Goal: Task Accomplishment & Management: Use online tool/utility

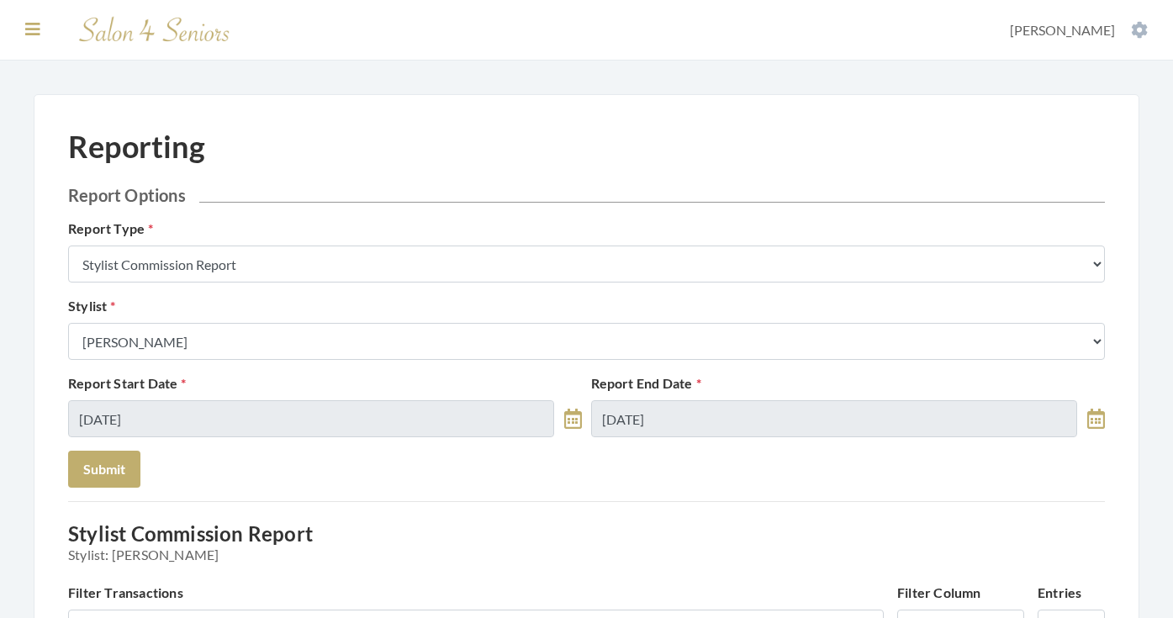
click at [36, 34] on icon at bounding box center [32, 29] width 15 height 17
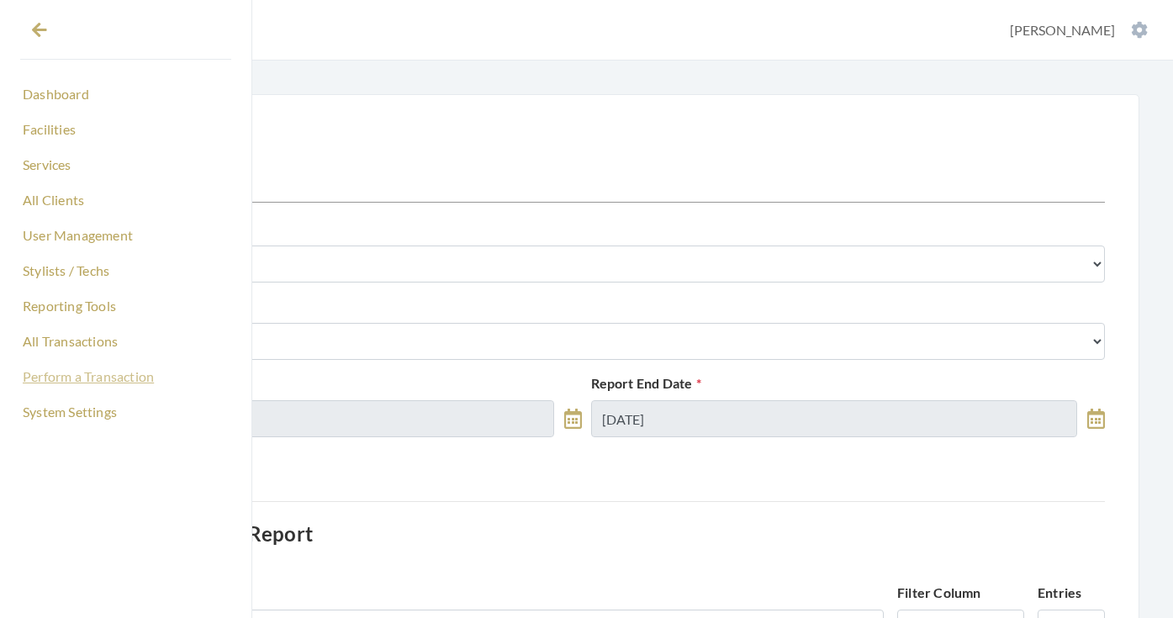
click at [106, 370] on link "Perform a Transaction" at bounding box center [125, 376] width 211 height 29
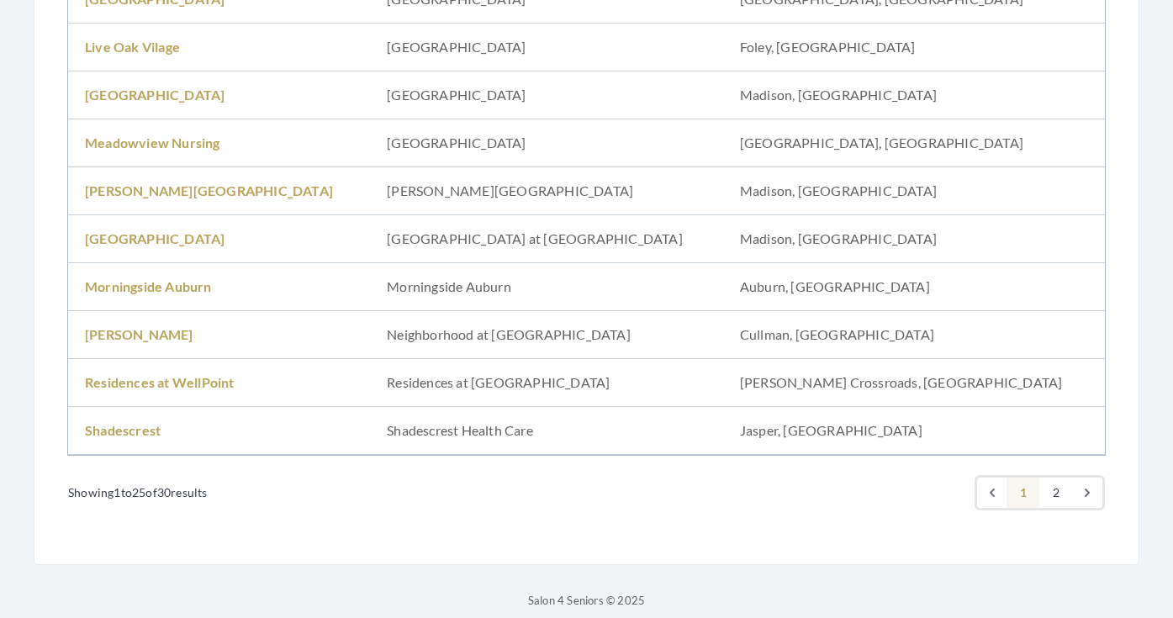
scroll to position [1078, 0]
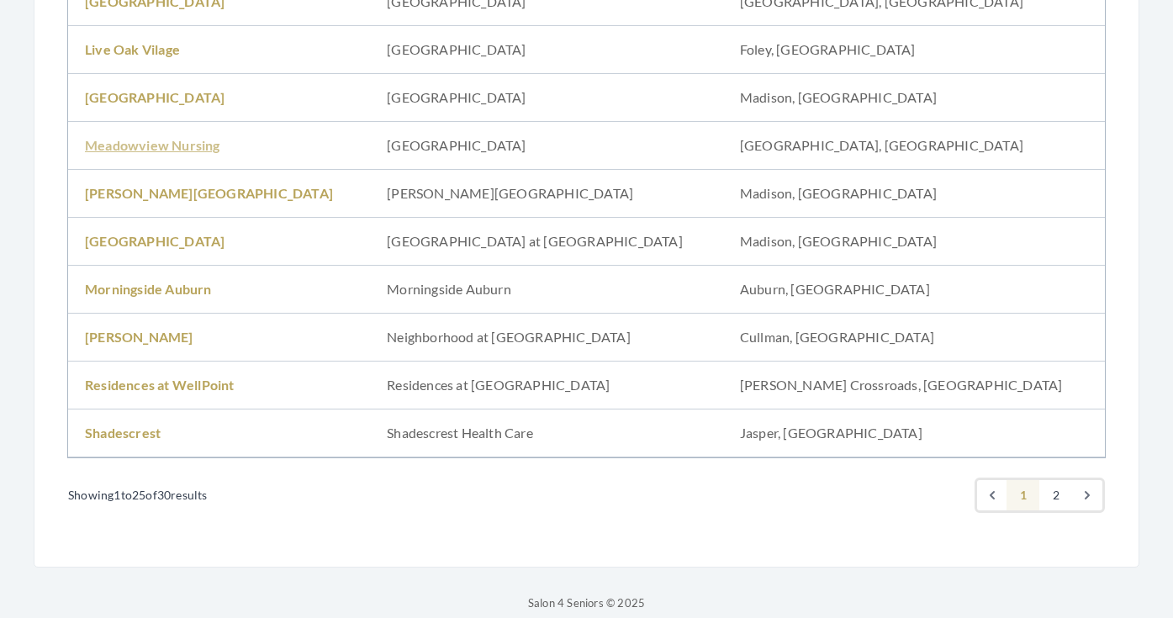
click at [123, 150] on link "Meadowview Nursing" at bounding box center [152, 145] width 135 height 16
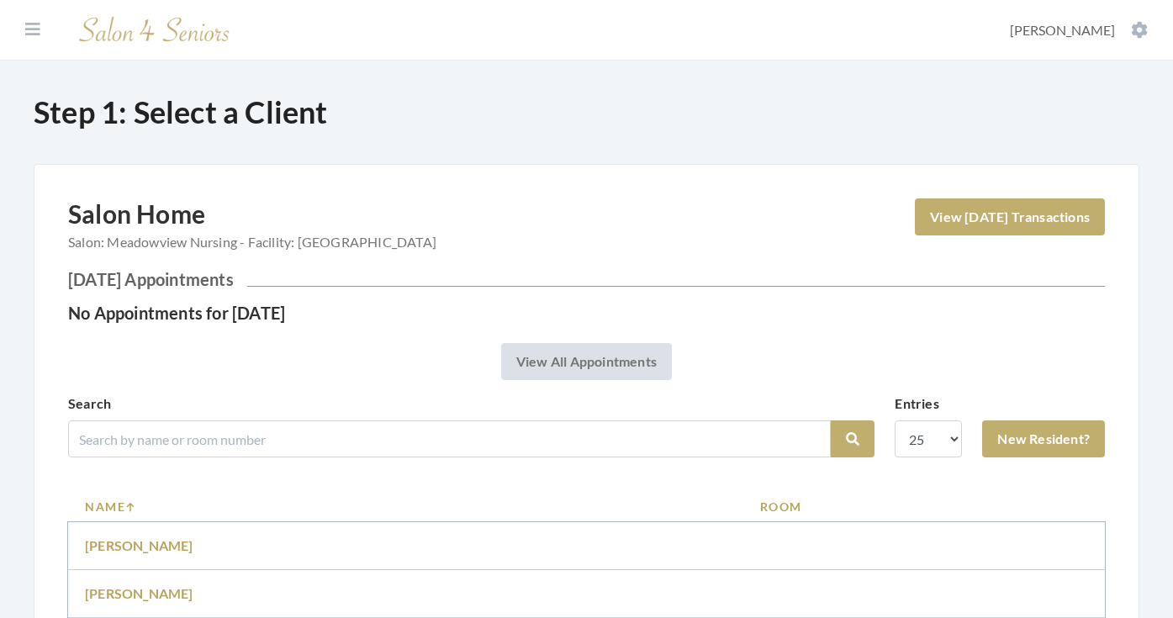
scroll to position [502, 0]
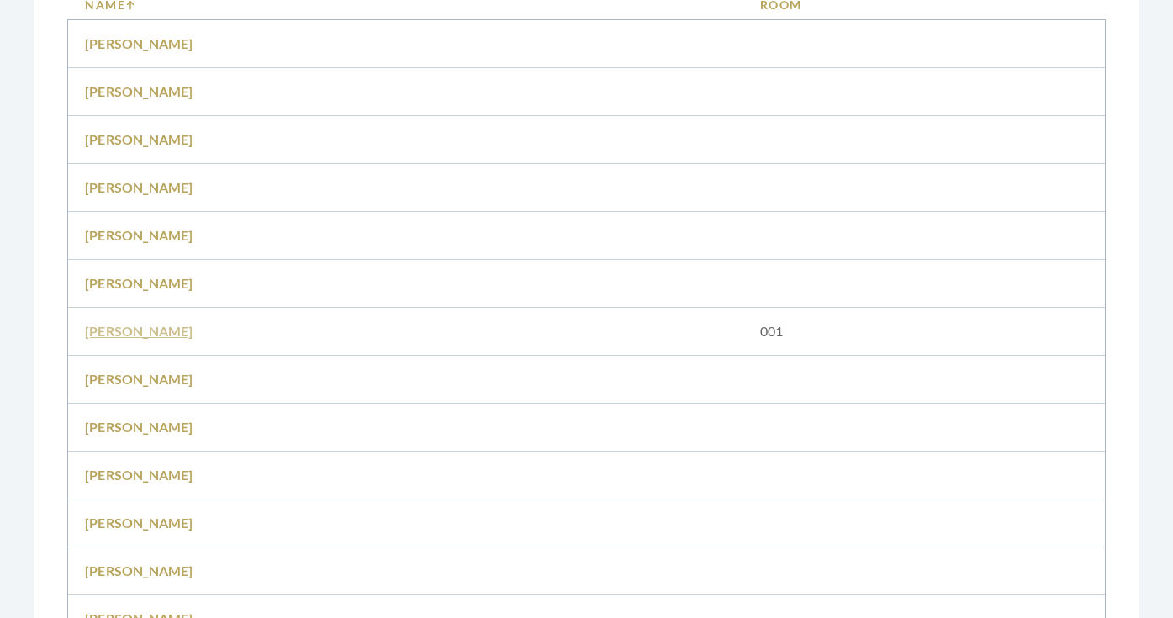
click at [153, 333] on link "GREG BINDER" at bounding box center [139, 331] width 108 height 16
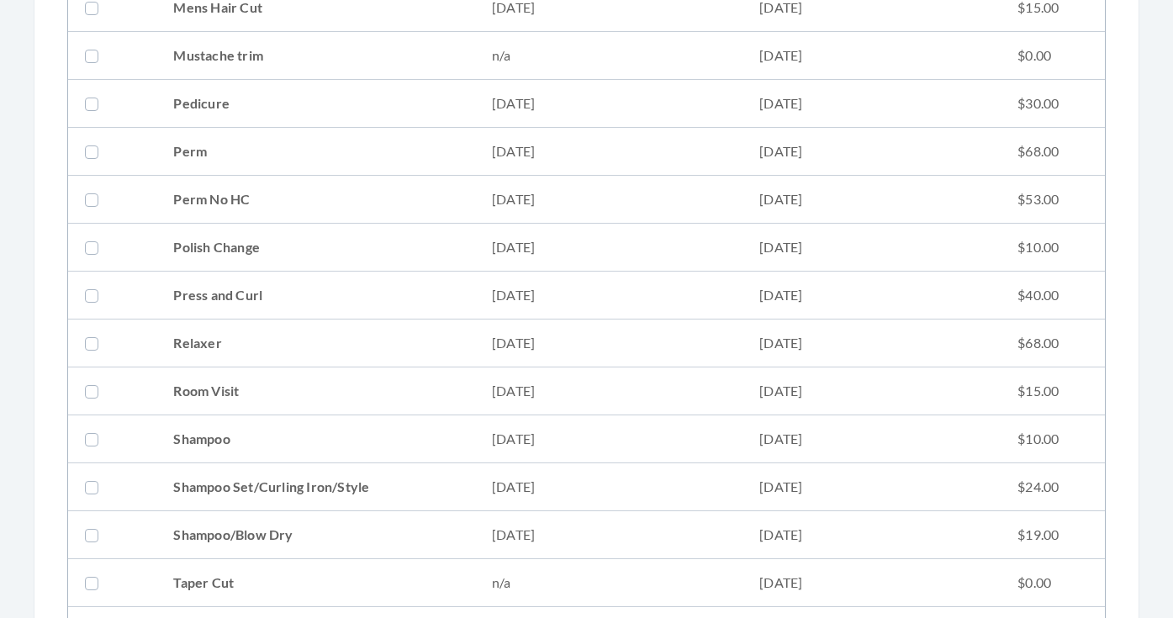
scroll to position [1647, 0]
click at [227, 344] on td "Relaxer" at bounding box center [315, 346] width 319 height 48
checkbox input "true"
click at [221, 299] on td "Press and Curl" at bounding box center [315, 298] width 319 height 48
checkbox input "true"
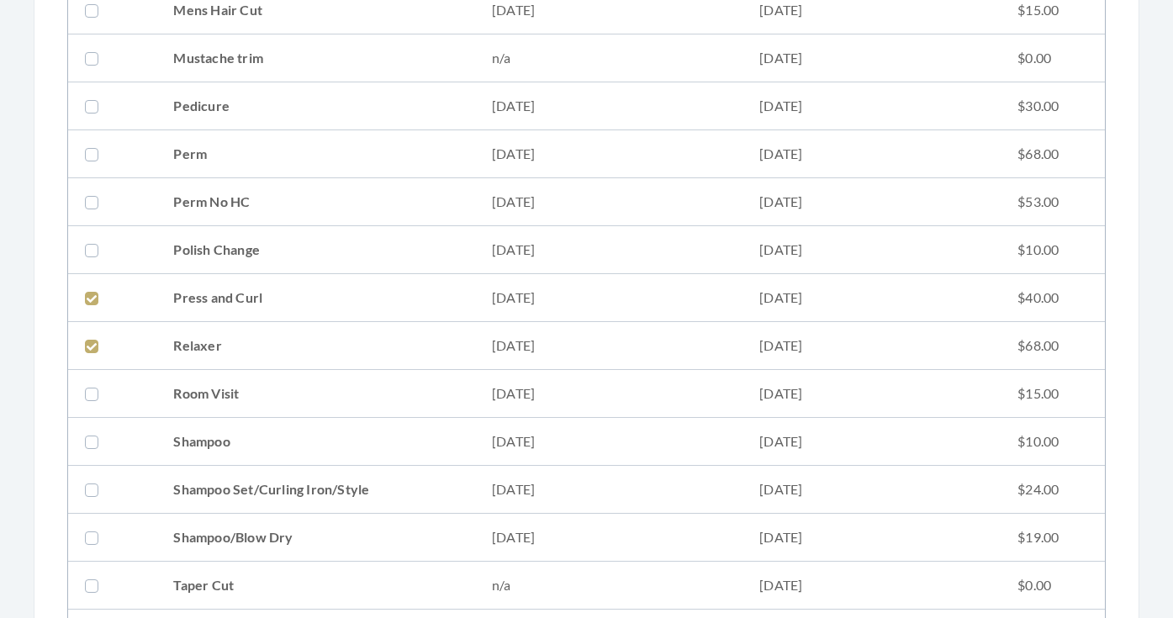
click at [233, 197] on td "Perm No HC" at bounding box center [315, 202] width 319 height 48
checkbox input "true"
click at [233, 153] on td "Perm" at bounding box center [315, 154] width 319 height 48
checkbox input "true"
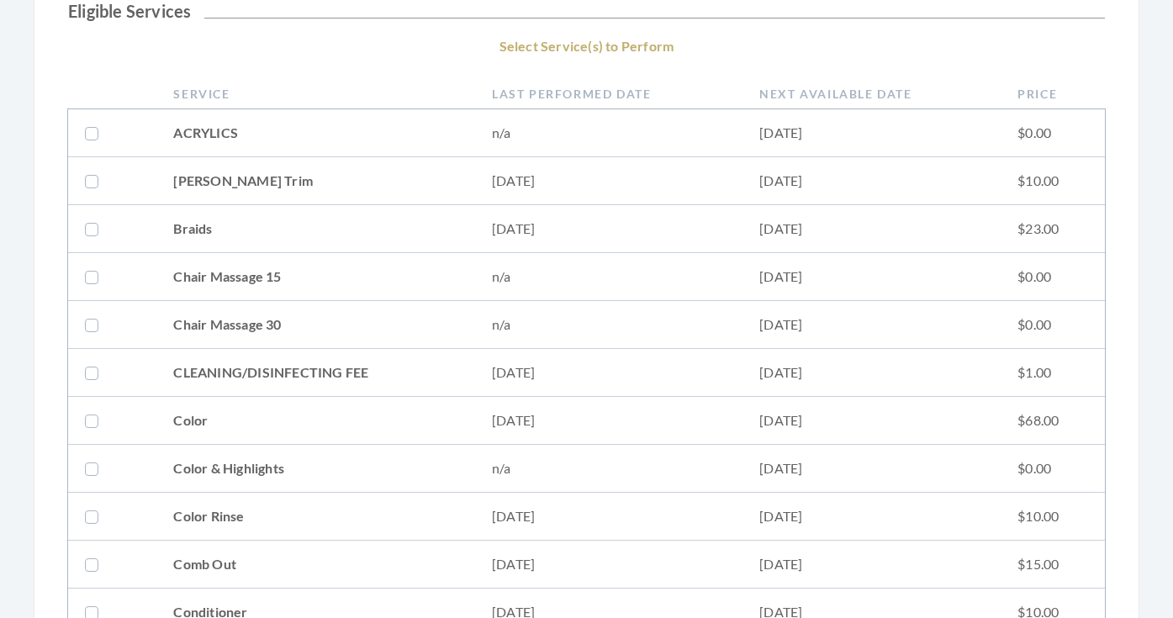
scroll to position [310, 0]
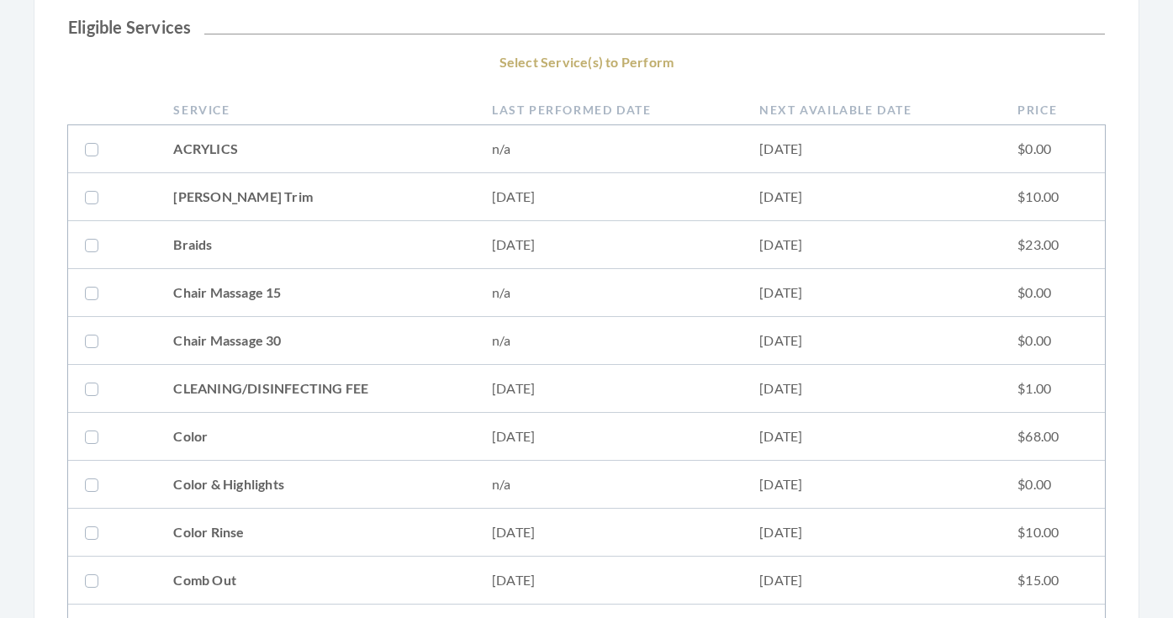
click at [482, 198] on td "09/17/2025" at bounding box center [608, 197] width 267 height 48
checkbox input "true"
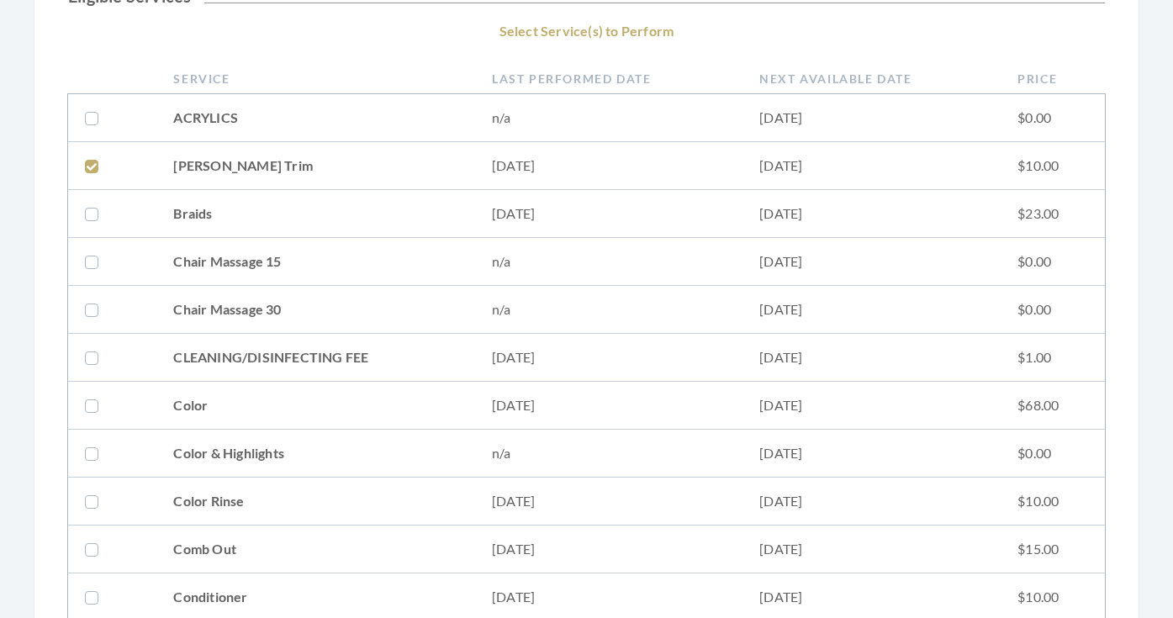
click at [490, 357] on td "09/17/2025" at bounding box center [608, 358] width 267 height 48
checkbox input "true"
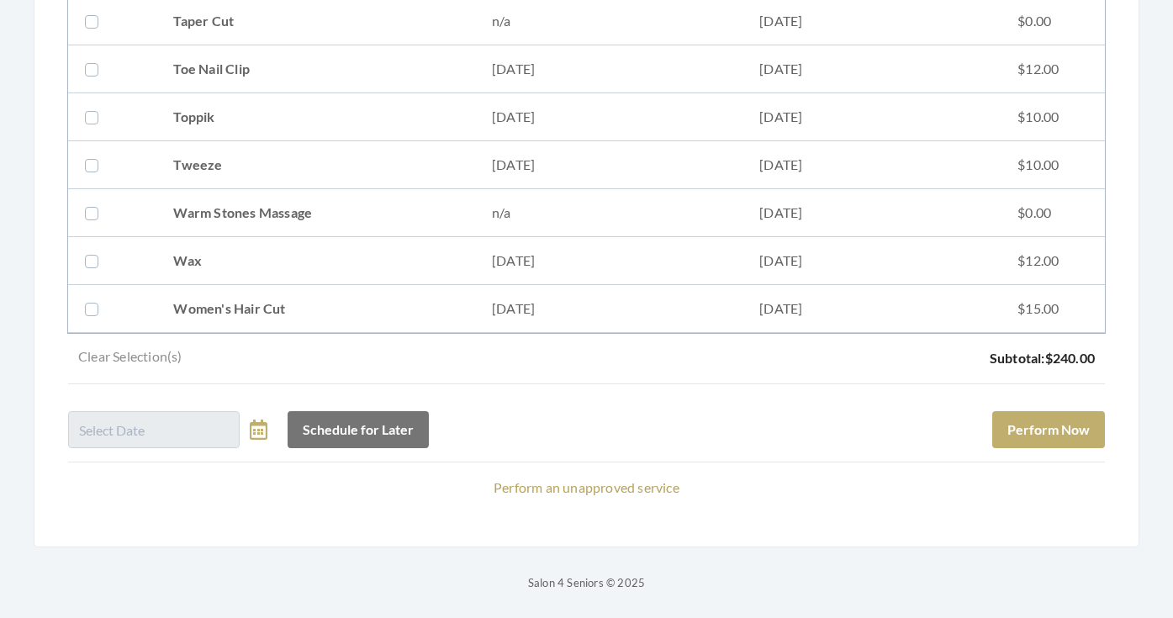
scroll to position [2211, 0]
click at [1018, 435] on button "Perform Now" at bounding box center [1048, 429] width 113 height 37
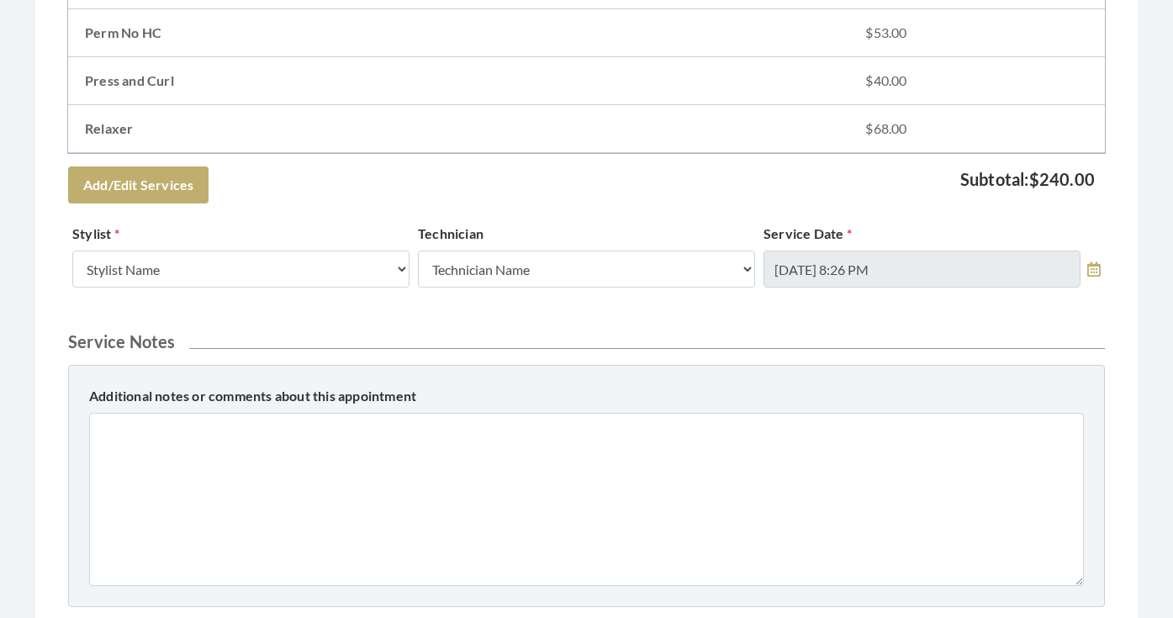
scroll to position [677, 0]
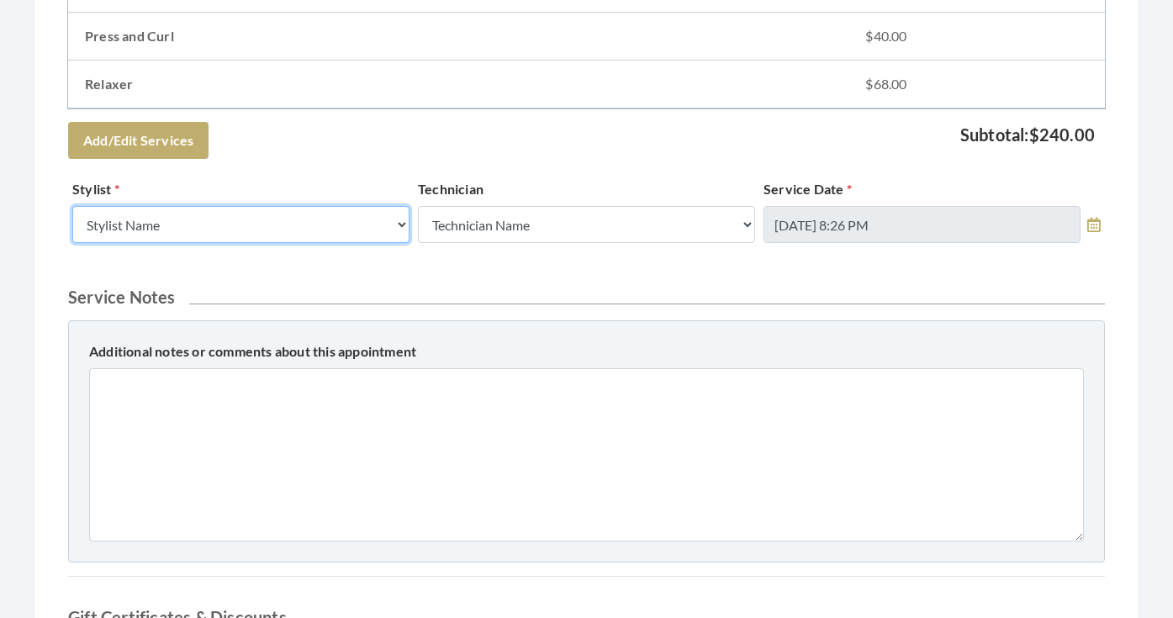
select select "19"
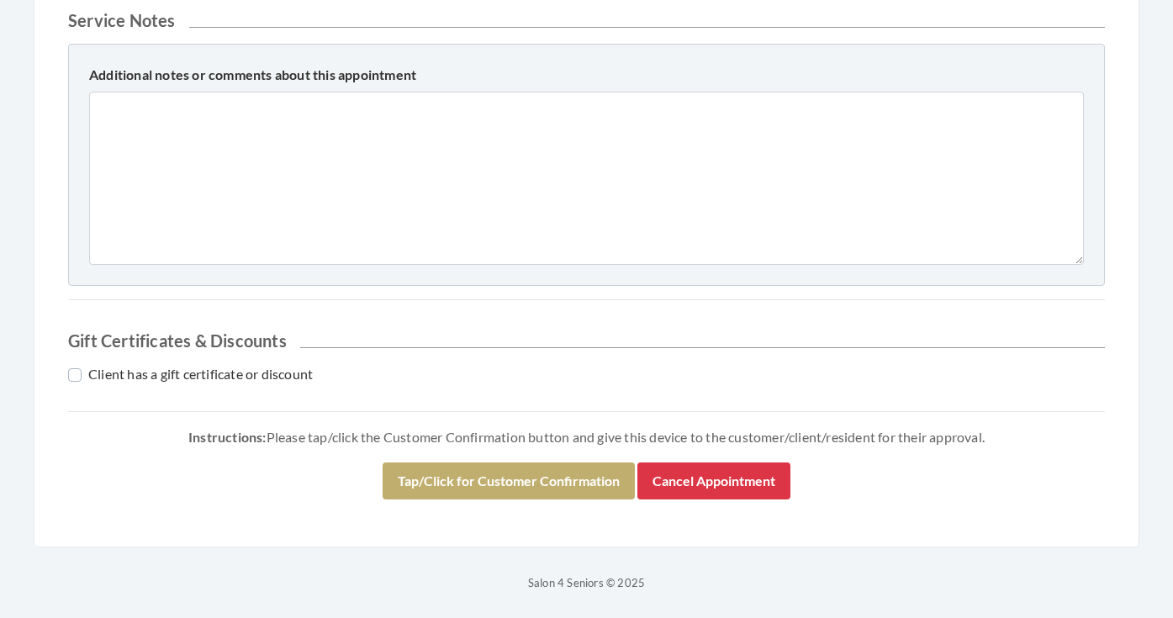
scroll to position [953, 0]
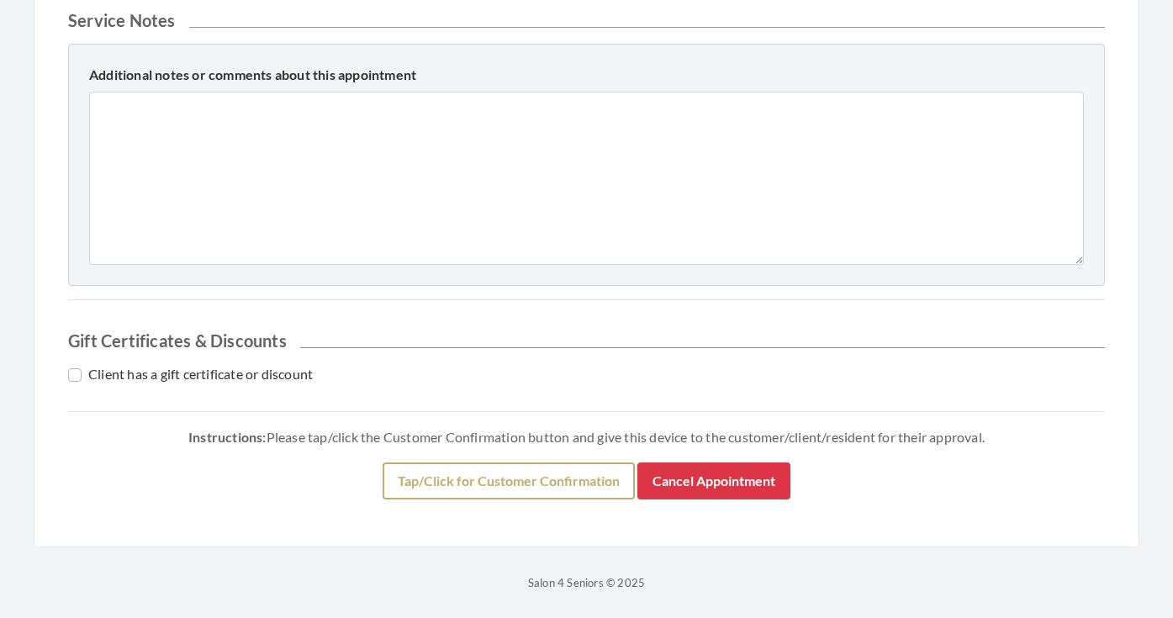
click at [389, 470] on button "Tap/Click for Customer Confirmation" at bounding box center [508, 480] width 252 height 37
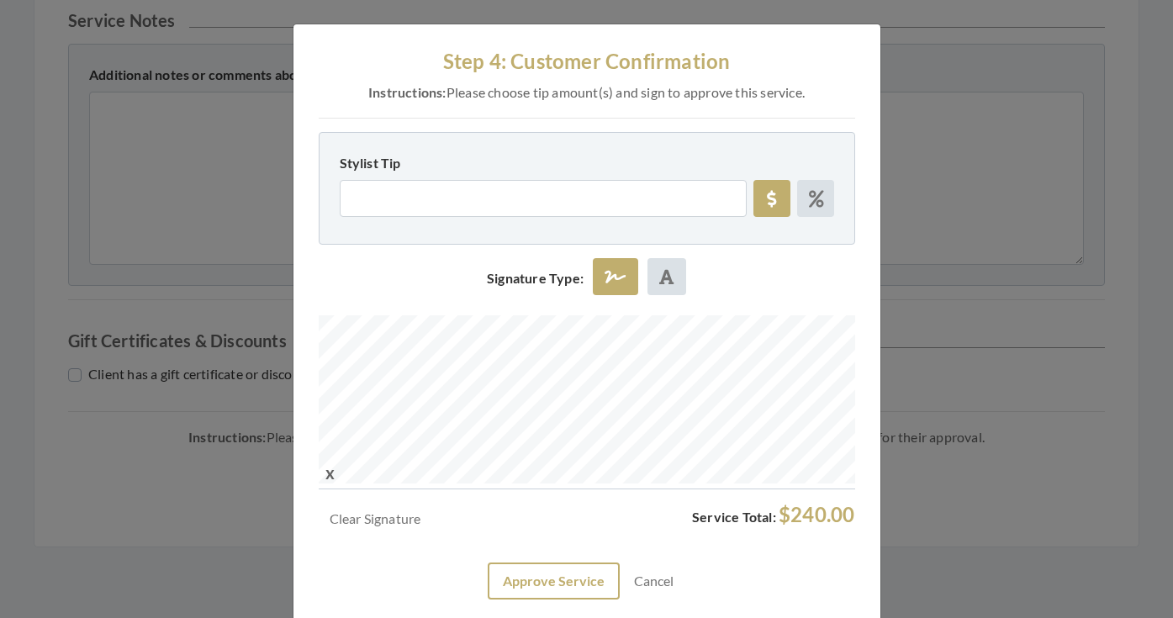
click at [564, 592] on button "Approve Service" at bounding box center [554, 580] width 132 height 37
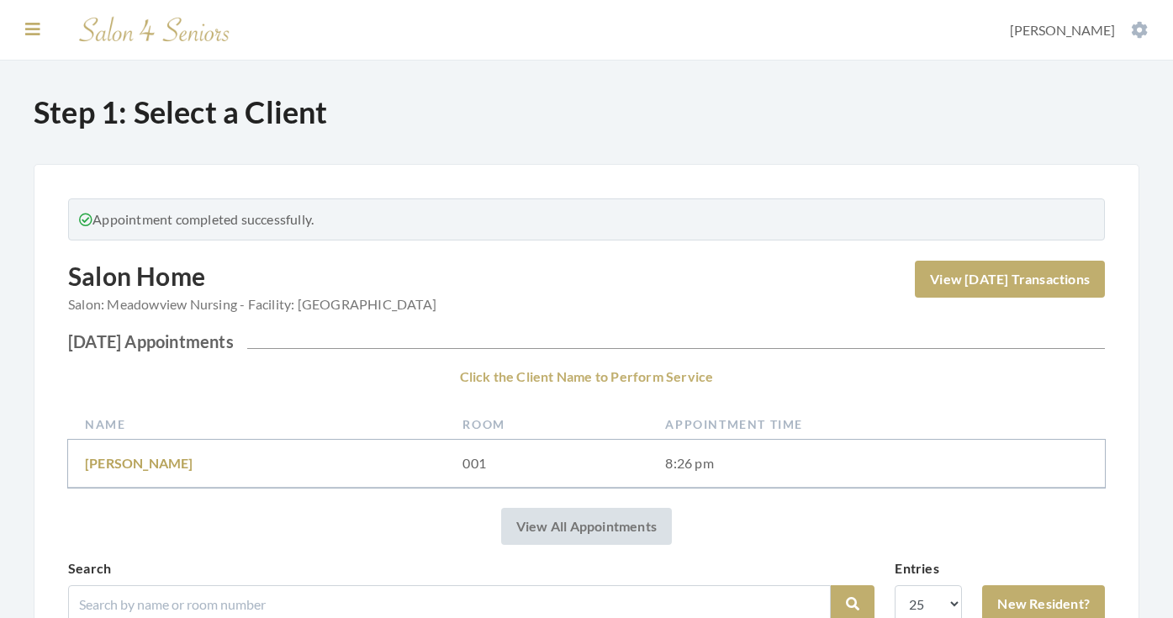
click at [16, 27] on section "Dashboard Facilities Services All Clients User Management Stylists / Techs Repo…" at bounding box center [586, 30] width 1173 height 61
click at [22, 27] on button at bounding box center [32, 29] width 25 height 18
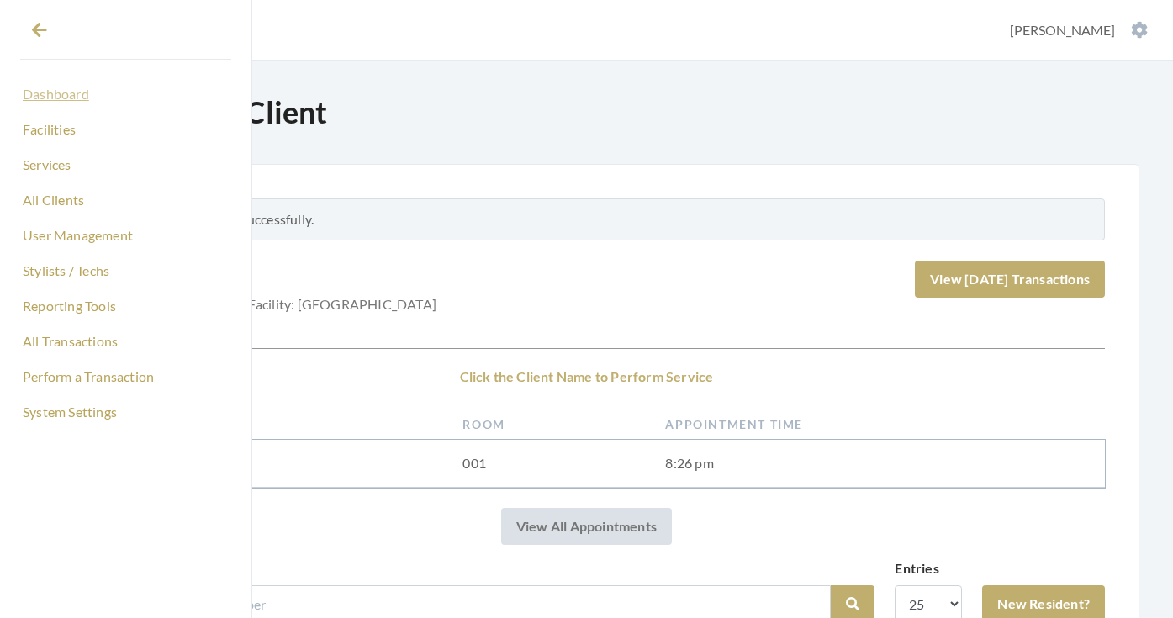
click at [43, 98] on link "Dashboard" at bounding box center [125, 94] width 211 height 29
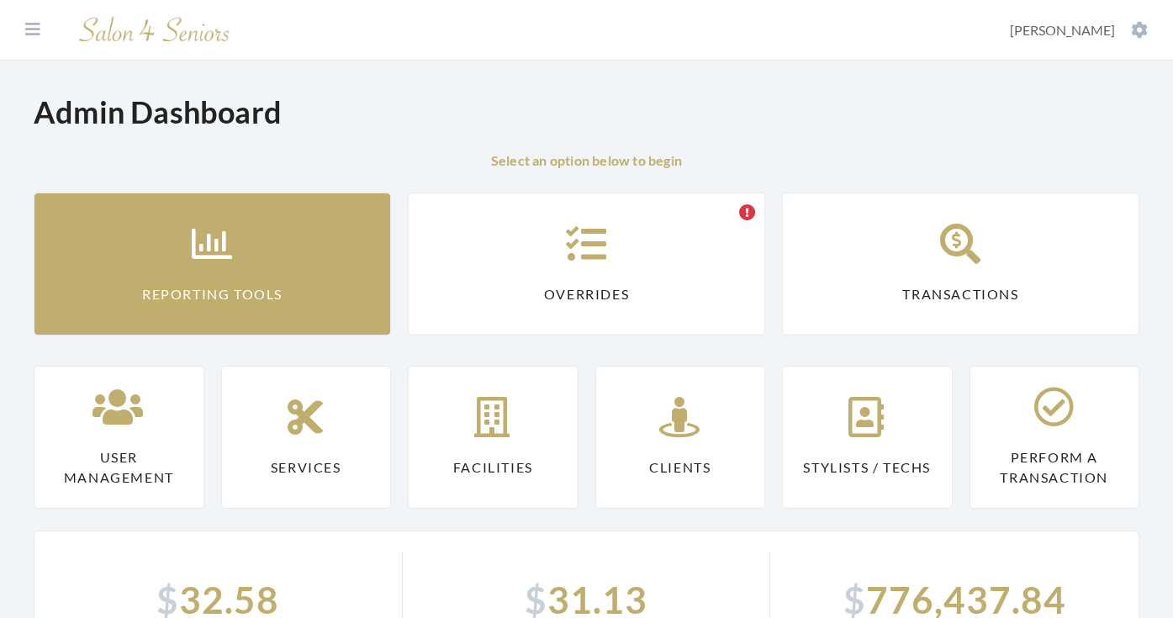
click at [150, 279] on link "Reporting Tools" at bounding box center [212, 263] width 357 height 143
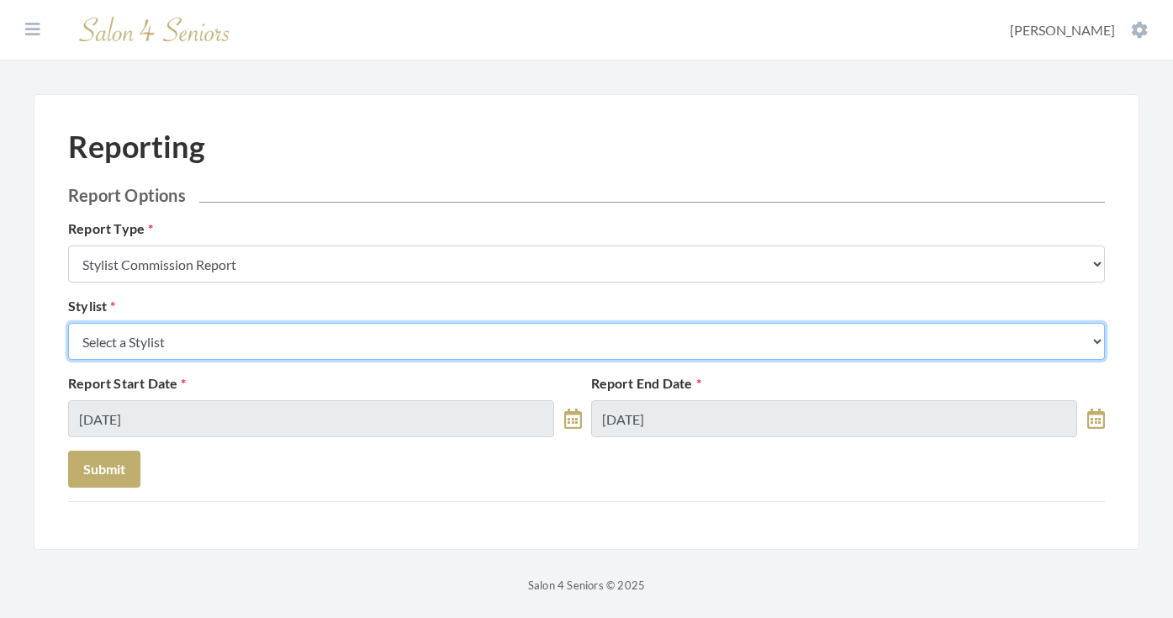
click at [162, 335] on select "Select a Stylist Alaina Krumm Alisha Teasley Anna White Ashley Venable Cassie B…" at bounding box center [586, 341] width 1036 height 37
select select "19"
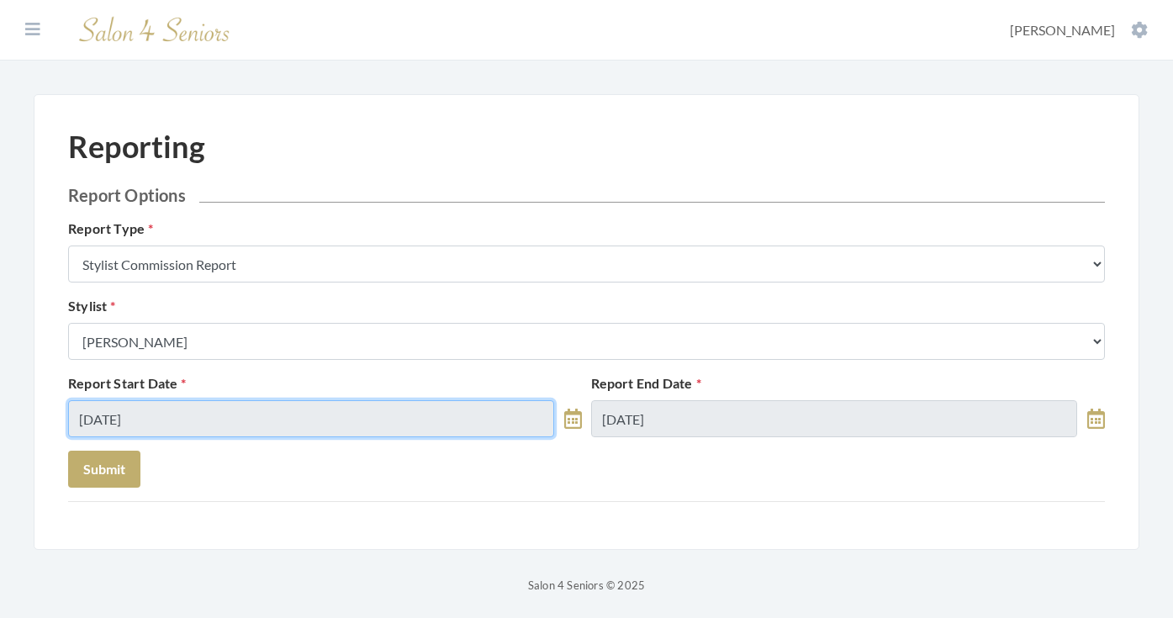
click at [169, 430] on input "[DATE]" at bounding box center [311, 418] width 486 height 37
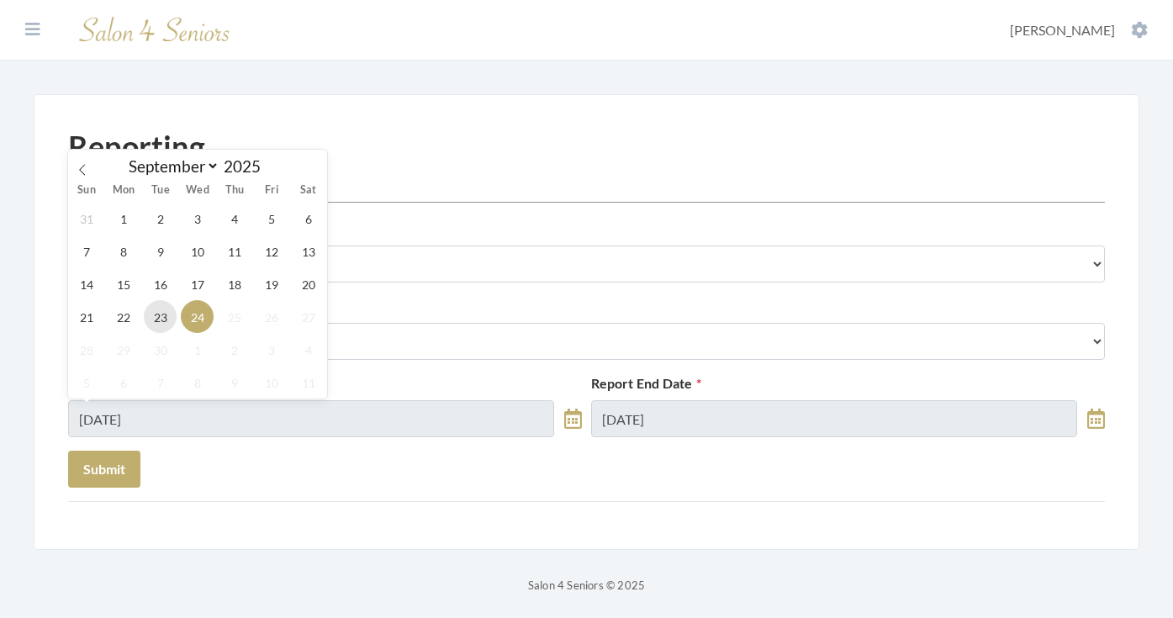
click at [157, 317] on span "23" at bounding box center [160, 316] width 33 height 33
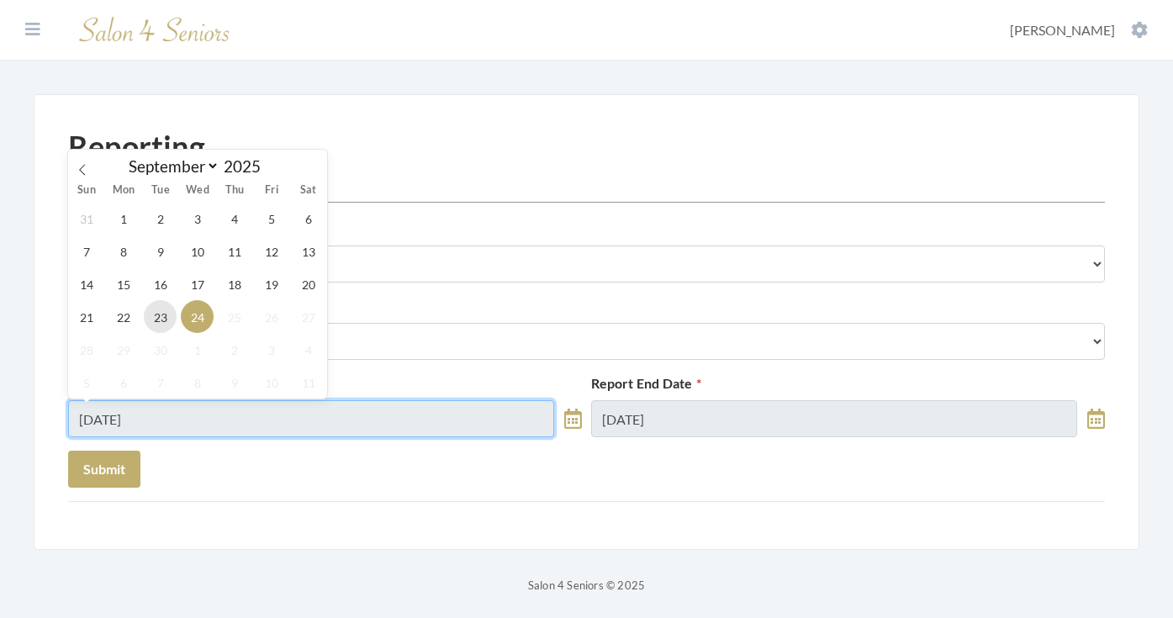
type input "[DATE]"
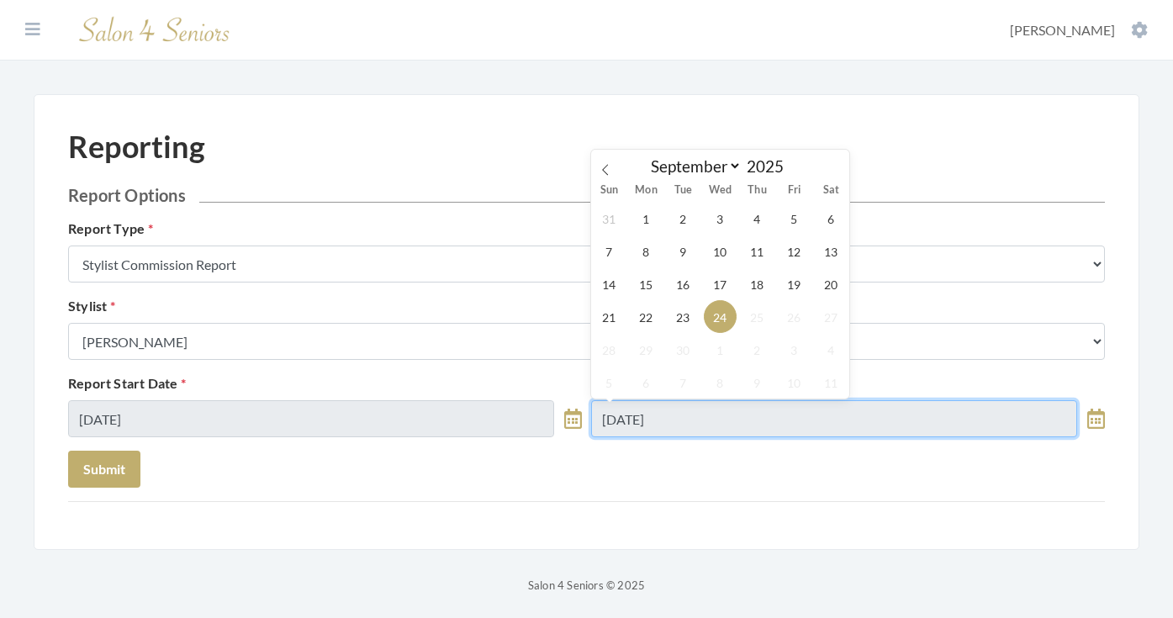
click at [604, 414] on input "09/24/2025" at bounding box center [834, 418] width 486 height 37
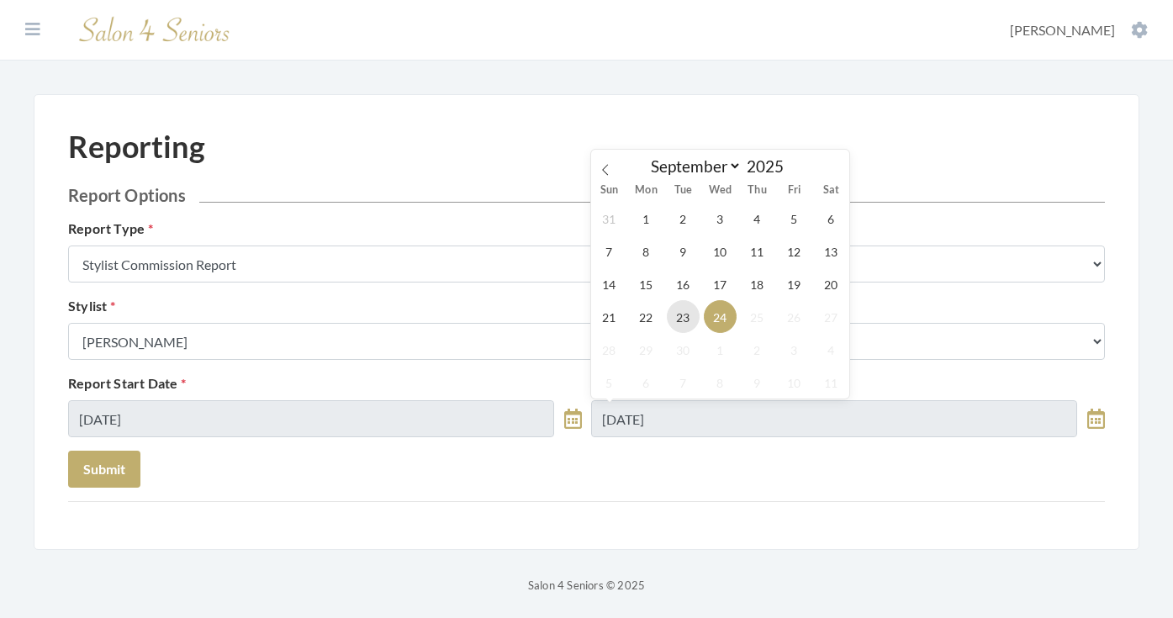
click at [686, 308] on span "23" at bounding box center [683, 316] width 33 height 33
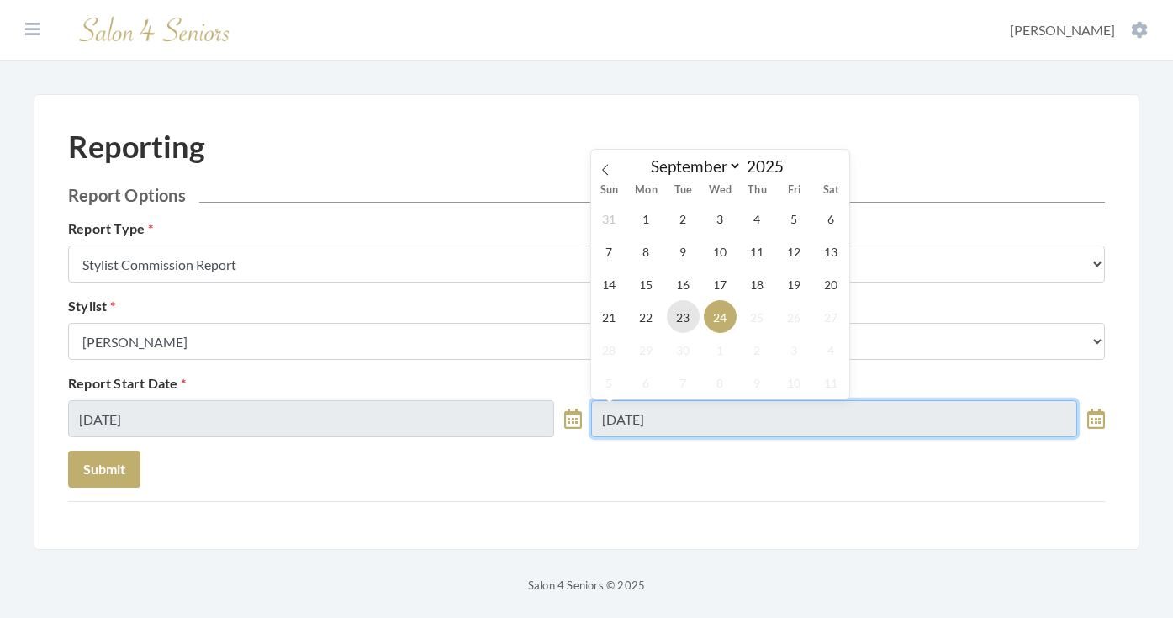
type input "[DATE]"
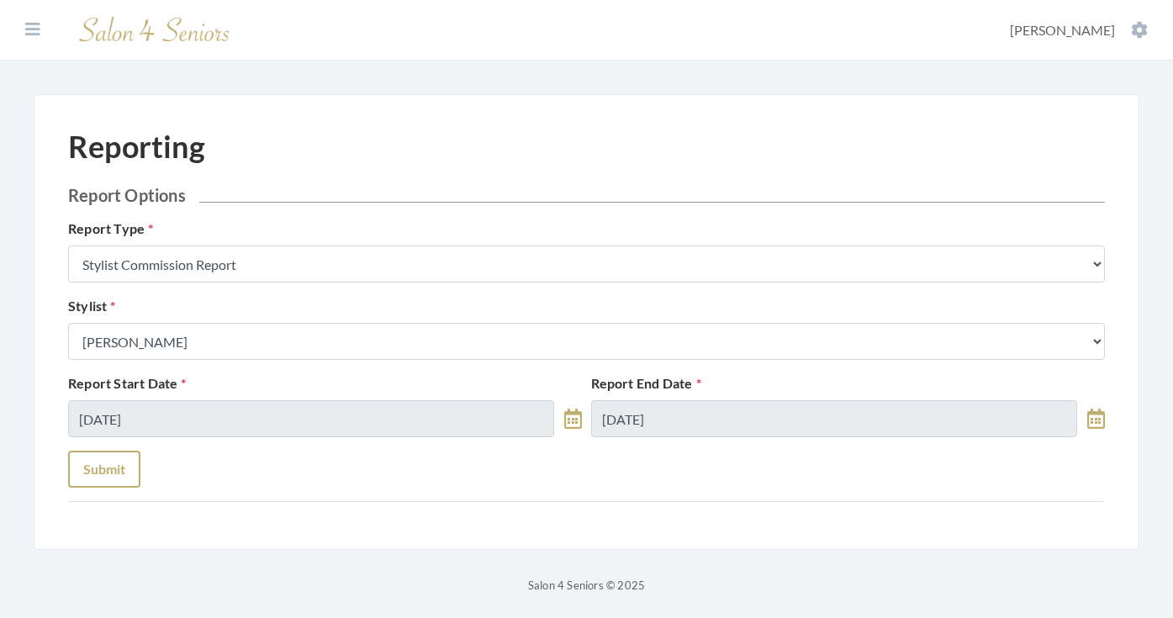
click at [110, 467] on button "Submit" at bounding box center [104, 469] width 72 height 37
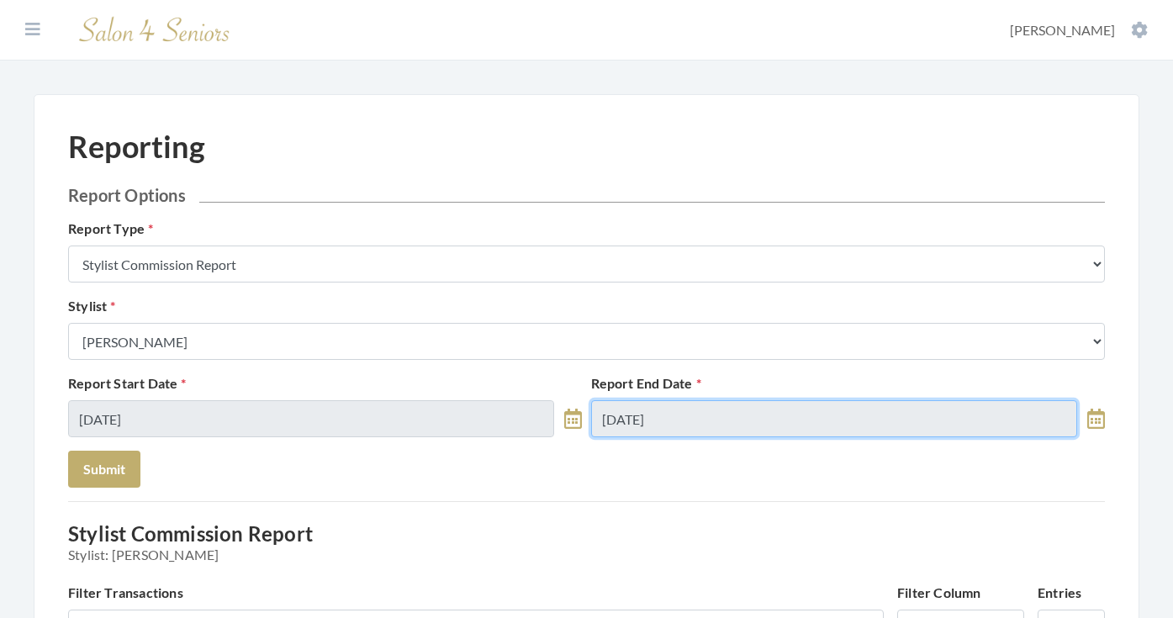
click at [632, 409] on input "[DATE]" at bounding box center [834, 418] width 486 height 37
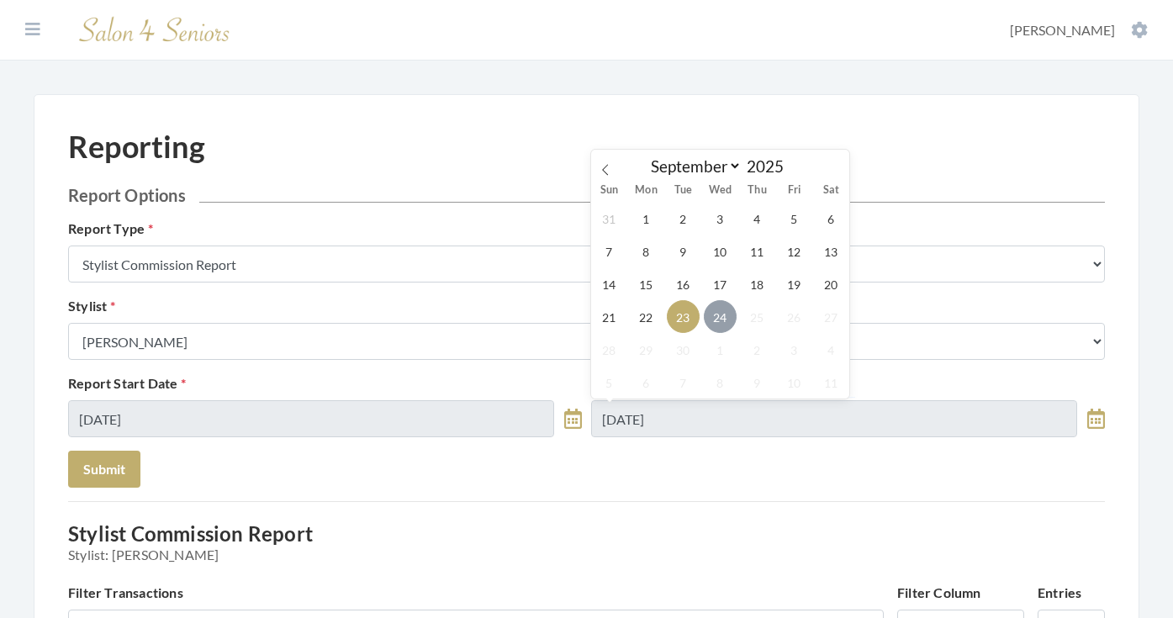
click at [709, 319] on span "24" at bounding box center [720, 316] width 33 height 33
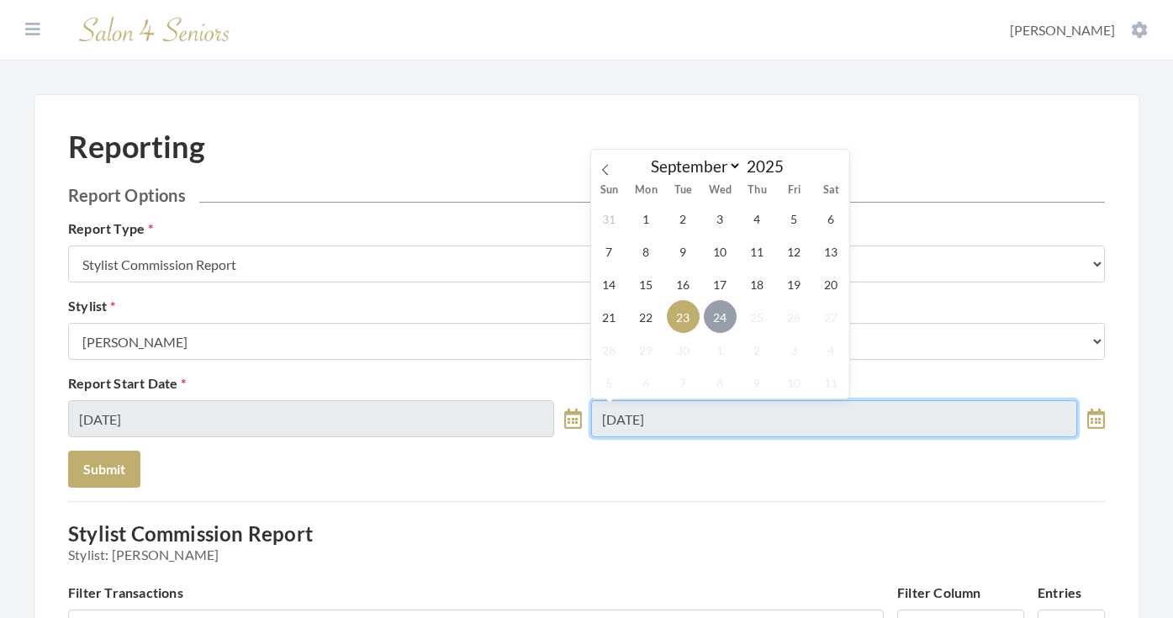
type input "[DATE]"
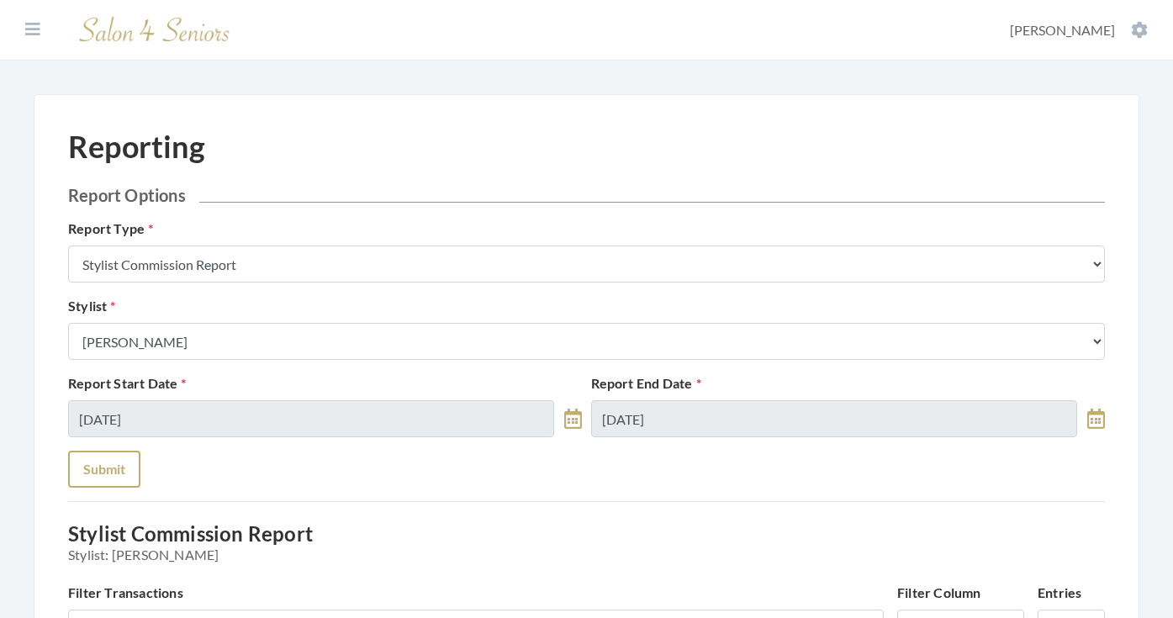
click at [97, 472] on button "Submit" at bounding box center [104, 469] width 72 height 37
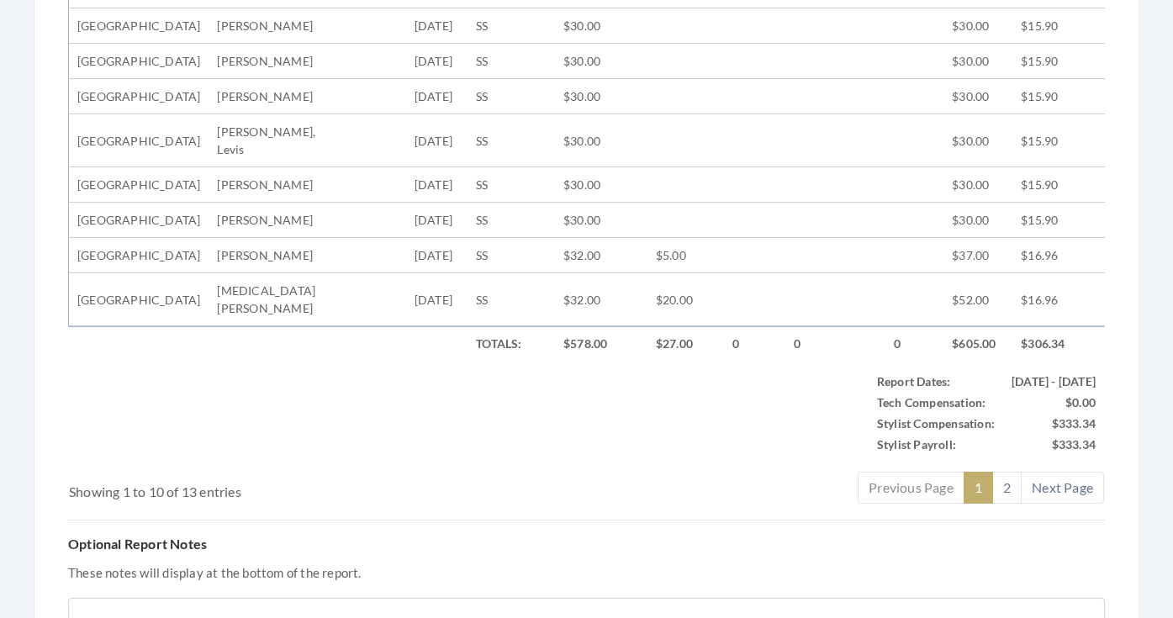
scroll to position [798, 0]
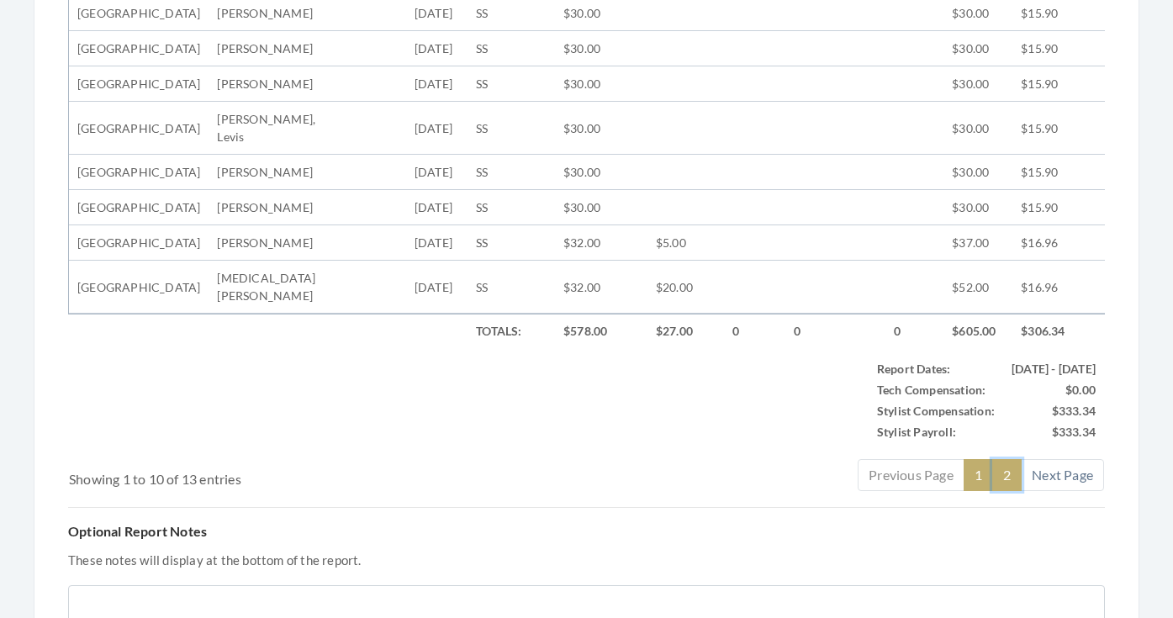
click at [1006, 491] on link "2" at bounding box center [1006, 475] width 29 height 32
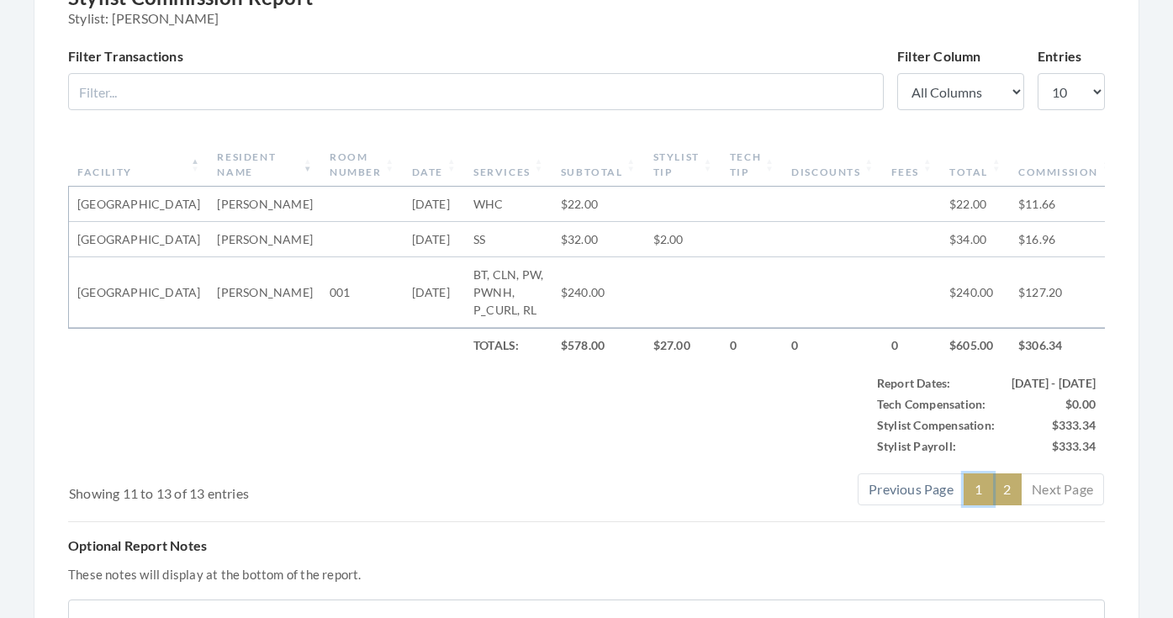
click at [974, 505] on link "1" at bounding box center [977, 489] width 29 height 32
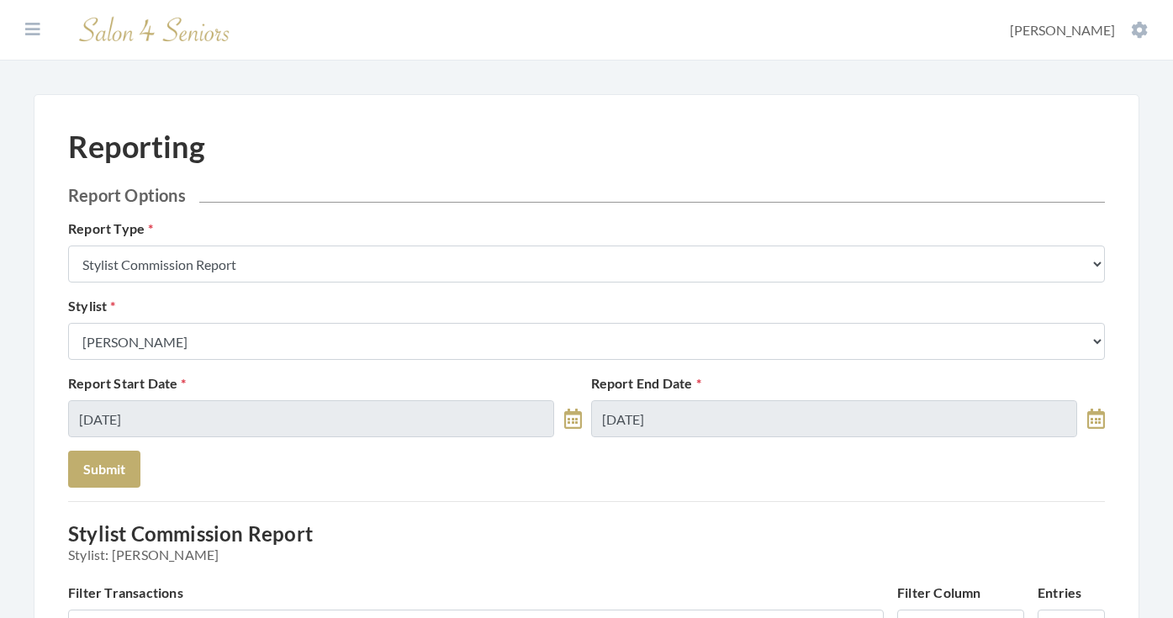
scroll to position [0, 0]
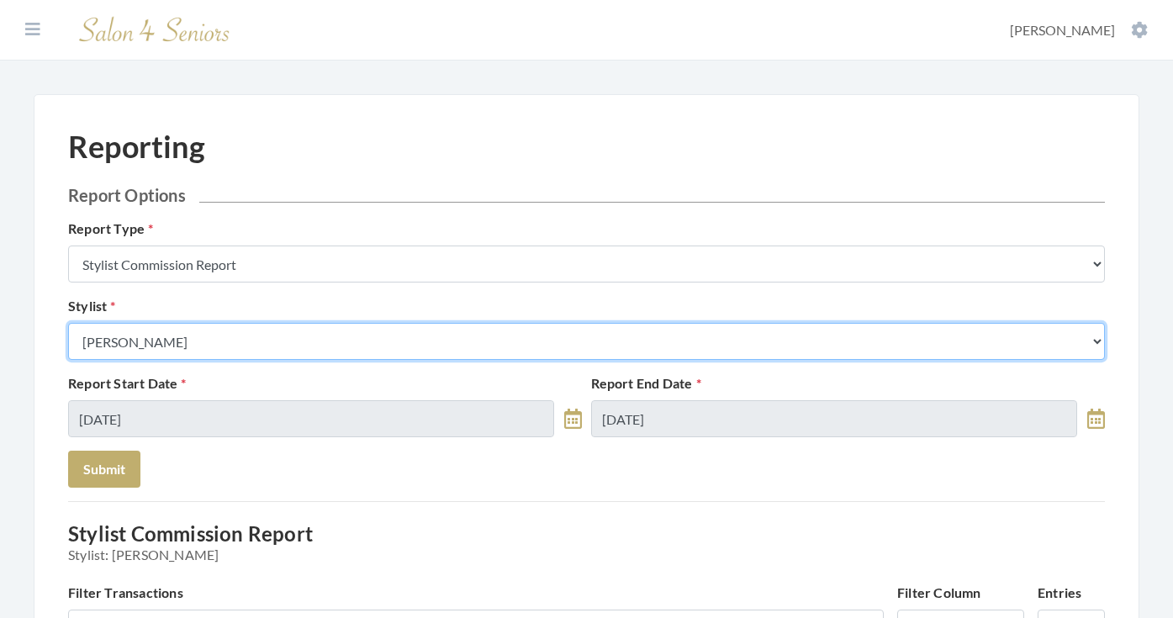
select select "147"
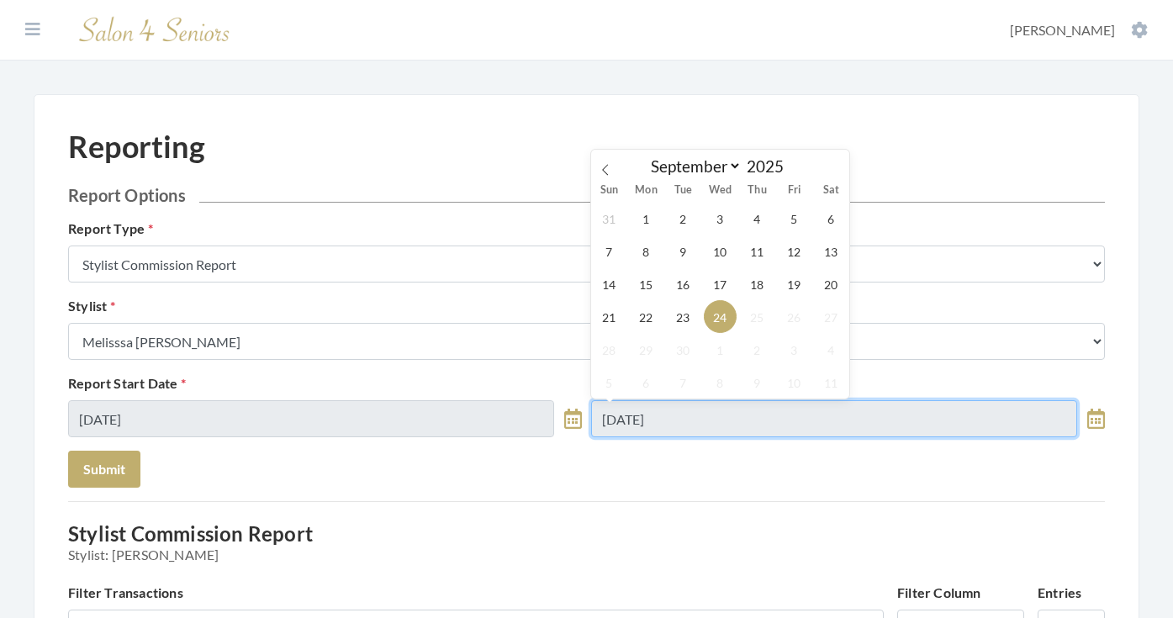
click at [737, 427] on input "09/24/2025" at bounding box center [834, 418] width 486 height 37
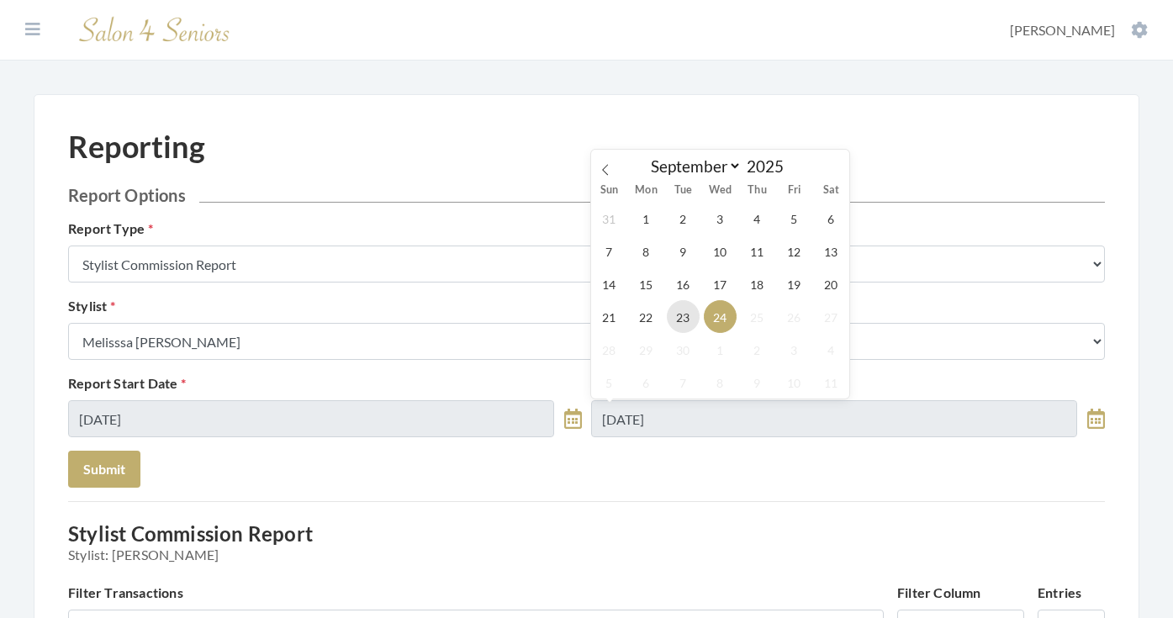
click at [681, 310] on span "23" at bounding box center [683, 316] width 33 height 33
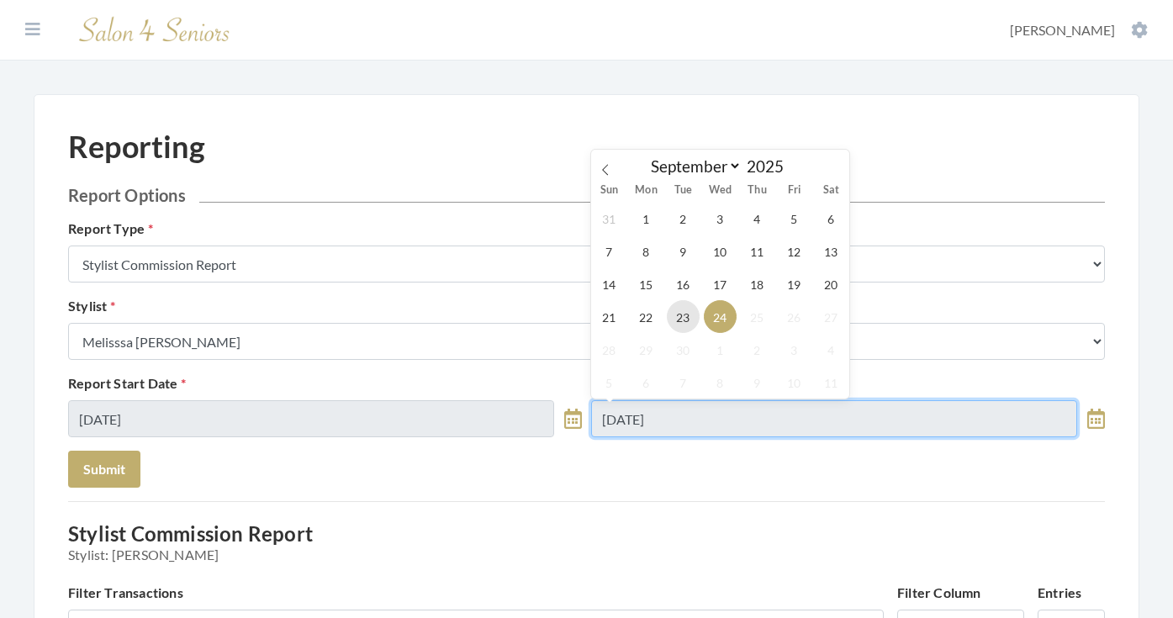
type input "[DATE]"
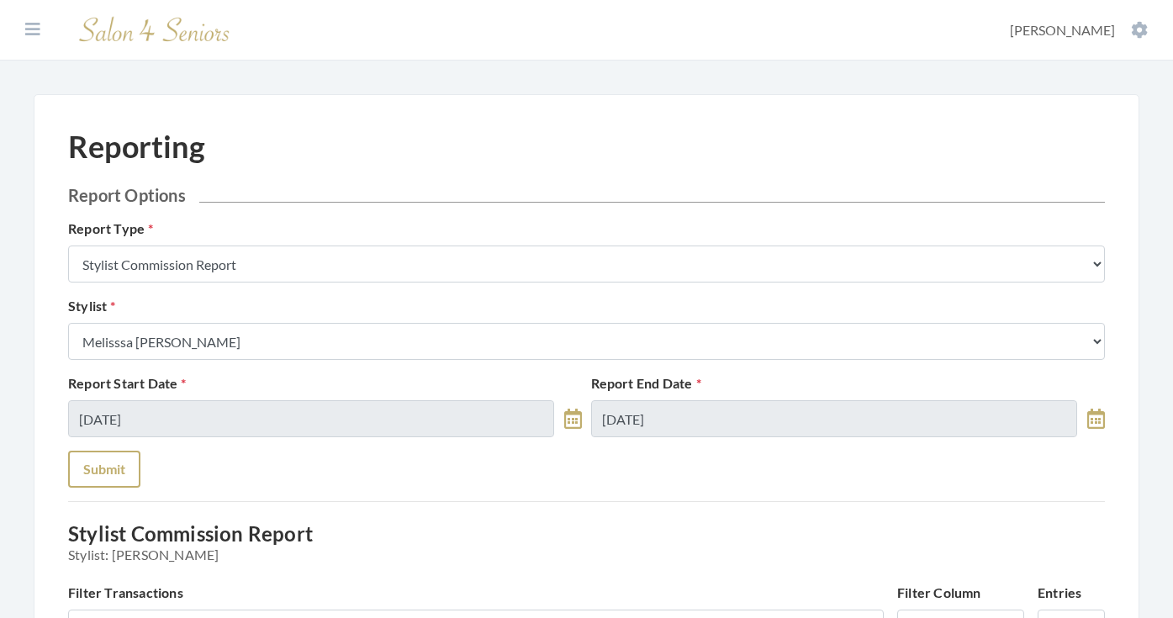
click at [126, 479] on button "Submit" at bounding box center [104, 469] width 72 height 37
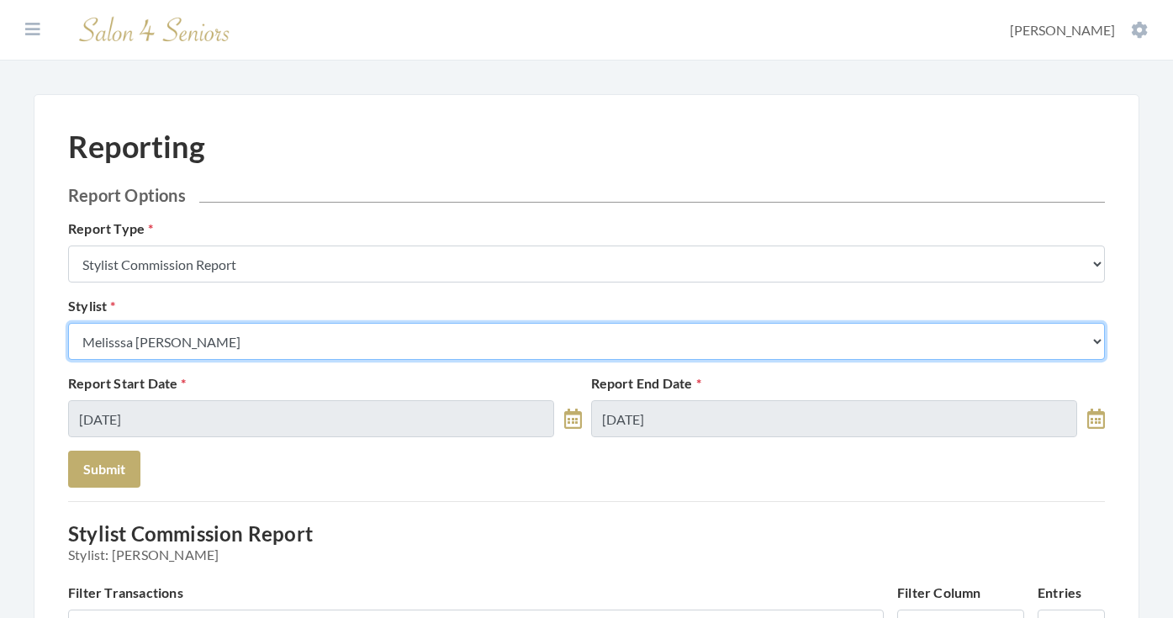
select select "165"
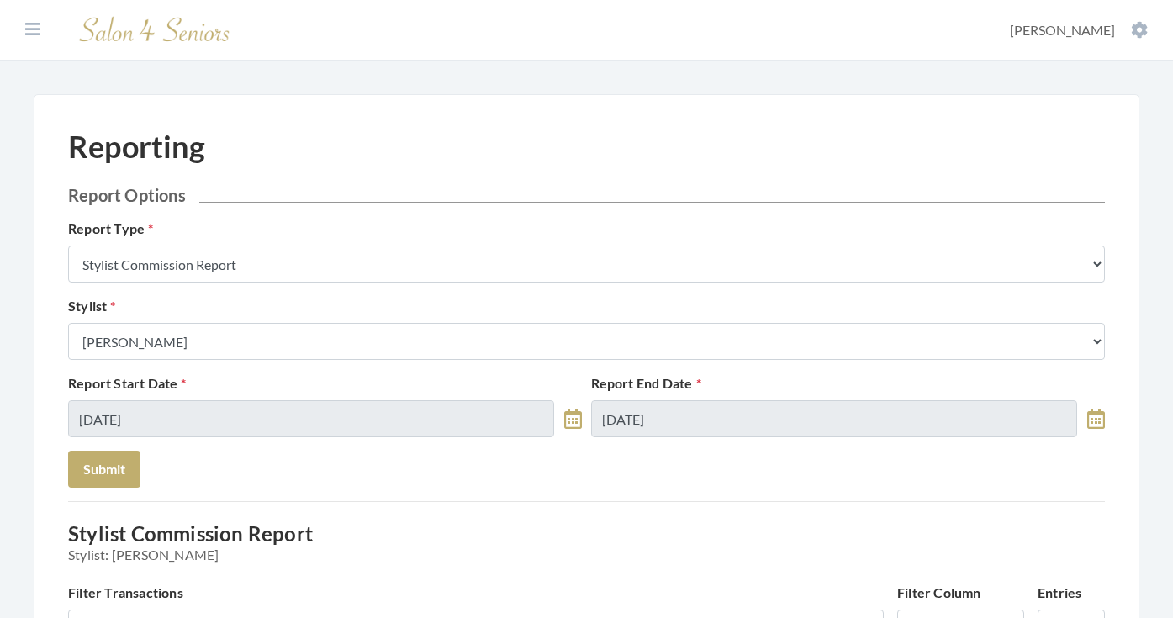
click at [114, 479] on button "Submit" at bounding box center [104, 469] width 72 height 37
click at [113, 472] on button "Submit" at bounding box center [104, 469] width 72 height 37
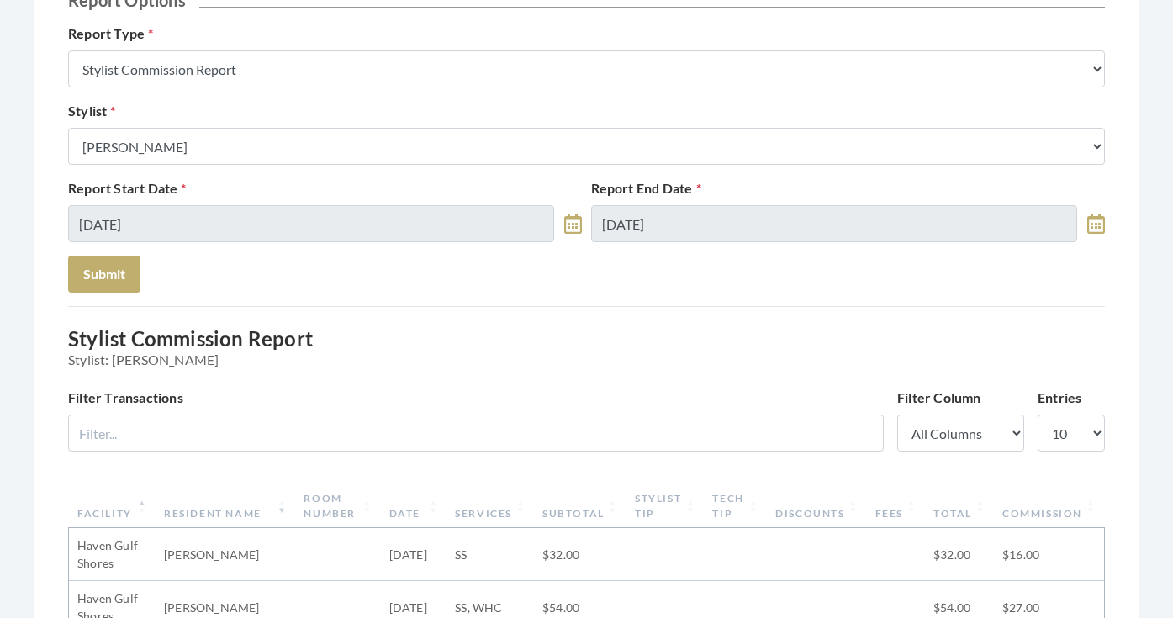
scroll to position [194, 0]
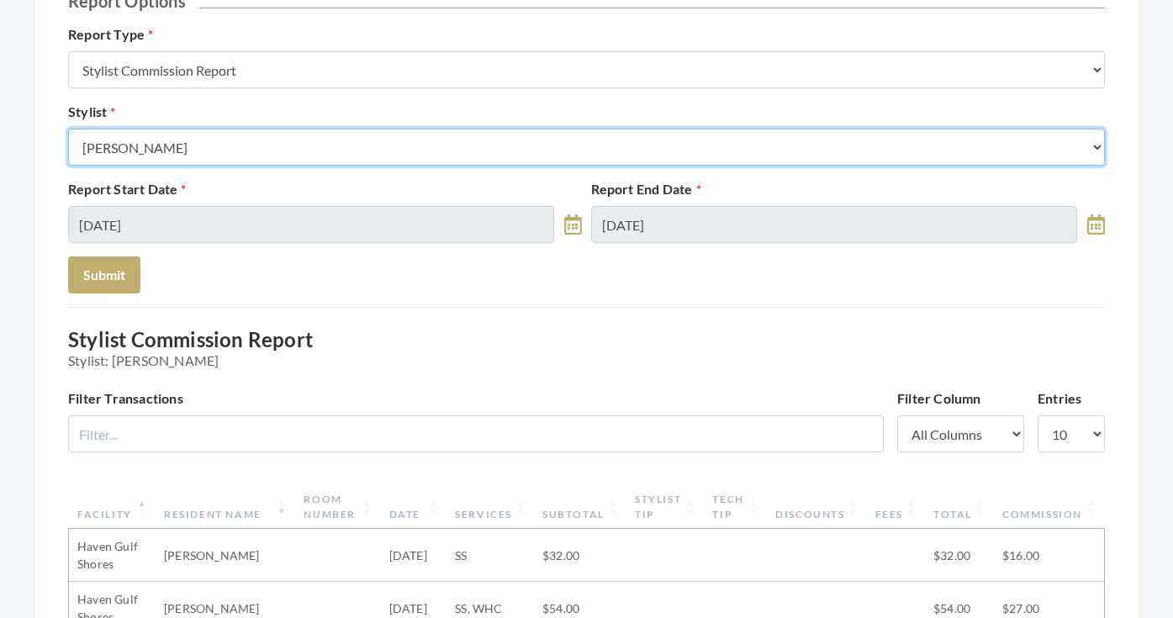
select select "180"
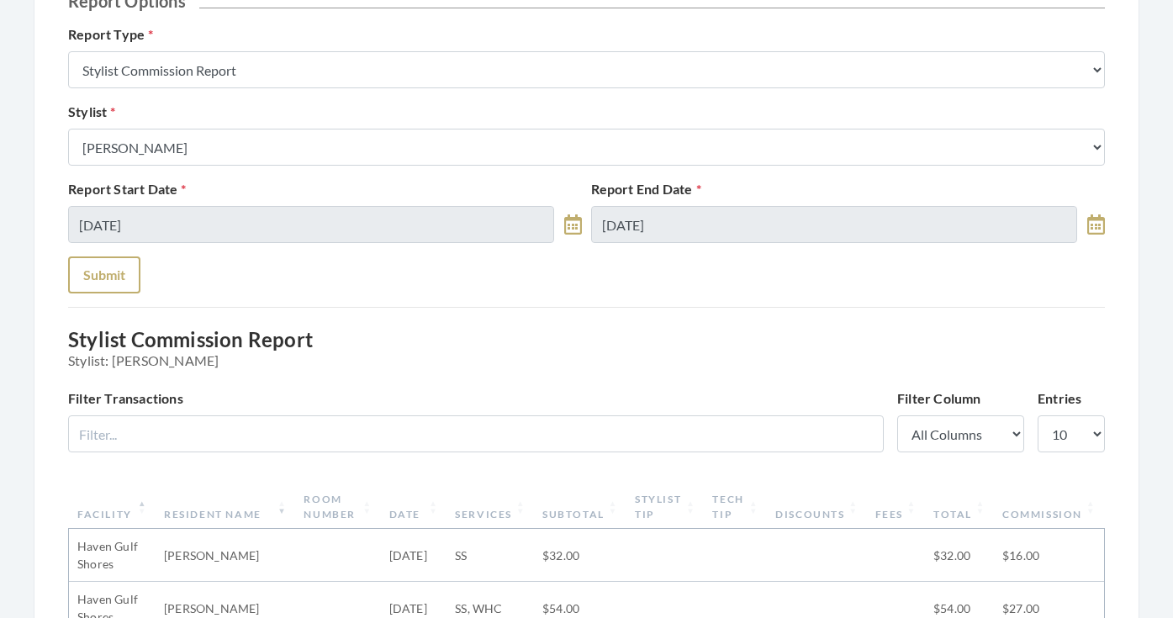
click at [119, 282] on button "Submit" at bounding box center [104, 274] width 72 height 37
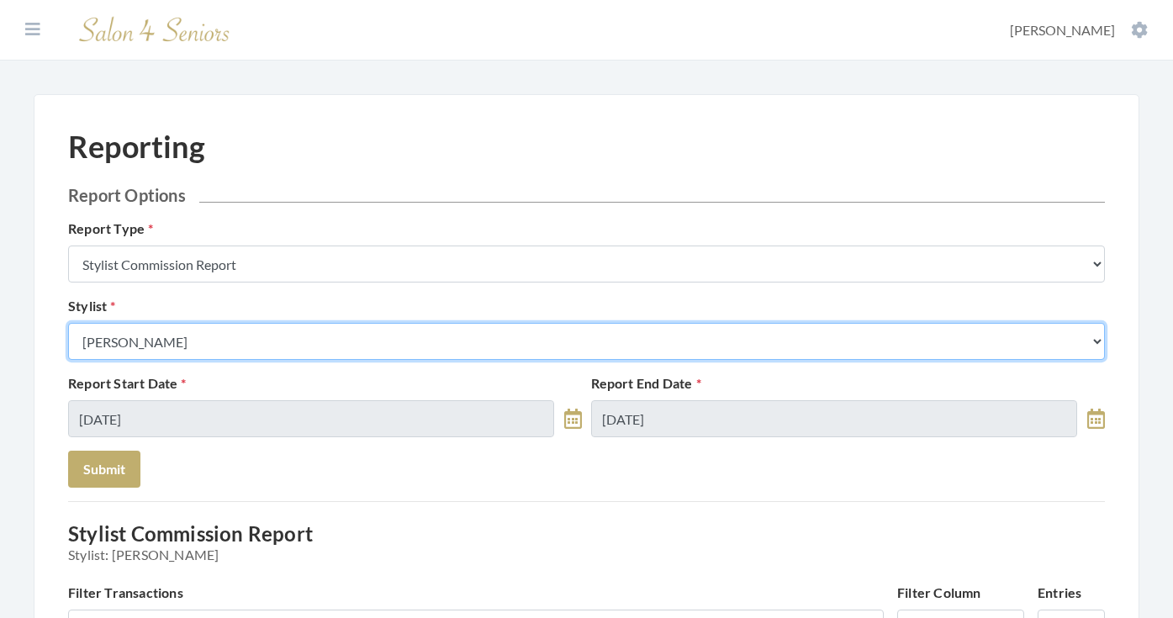
select select "43"
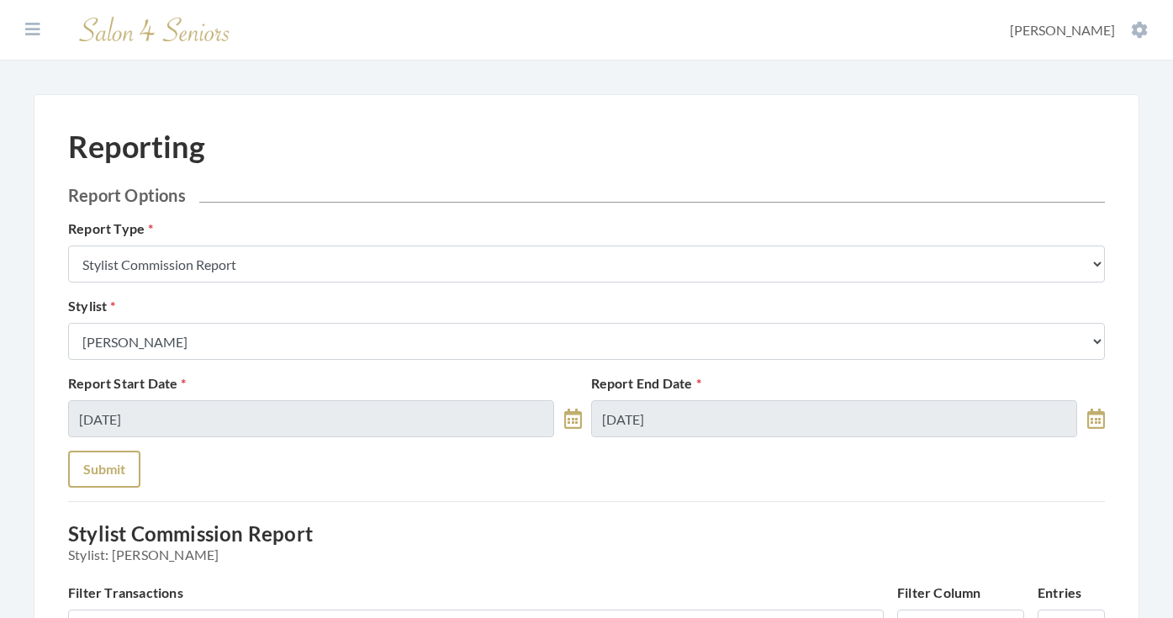
click at [111, 456] on button "Submit" at bounding box center [104, 469] width 72 height 37
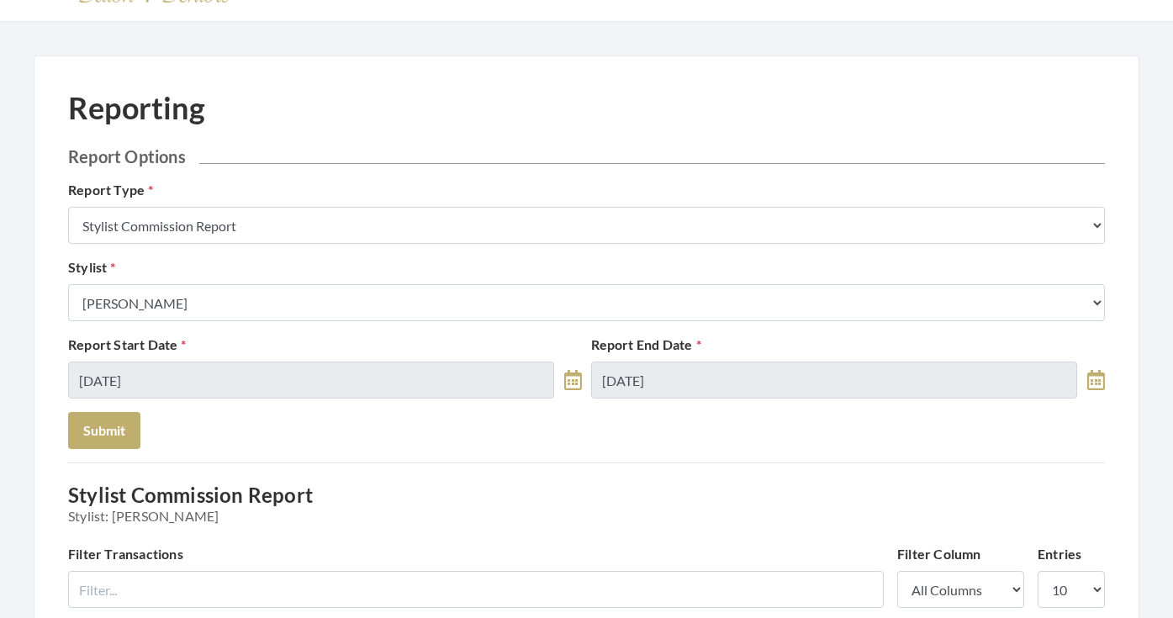
scroll to position [12, 0]
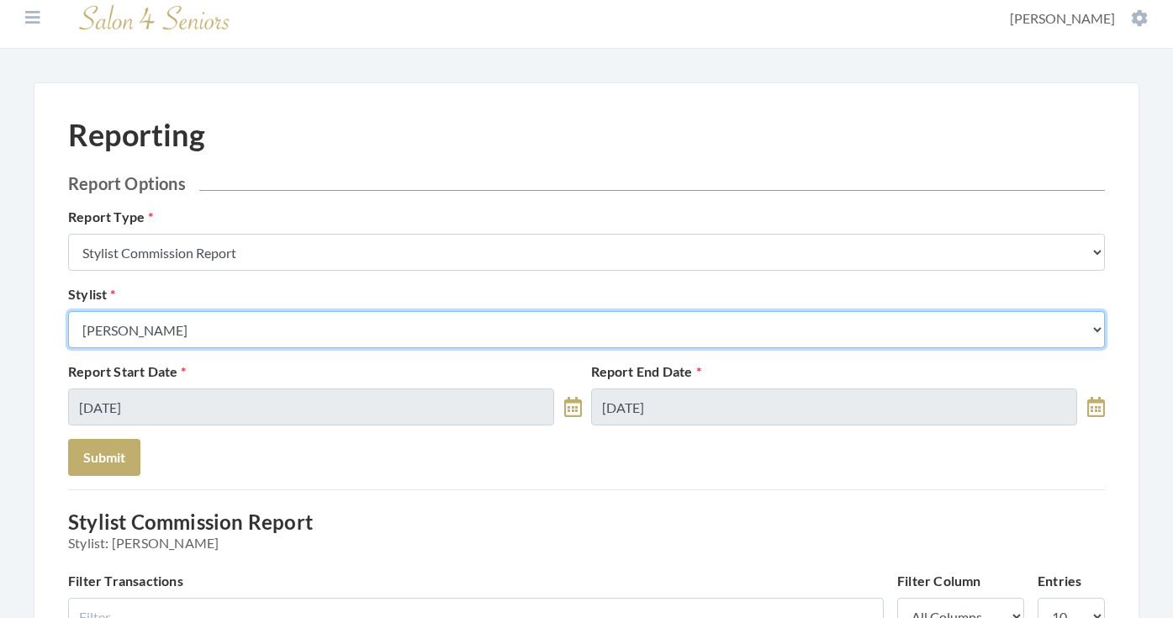
select select "32"
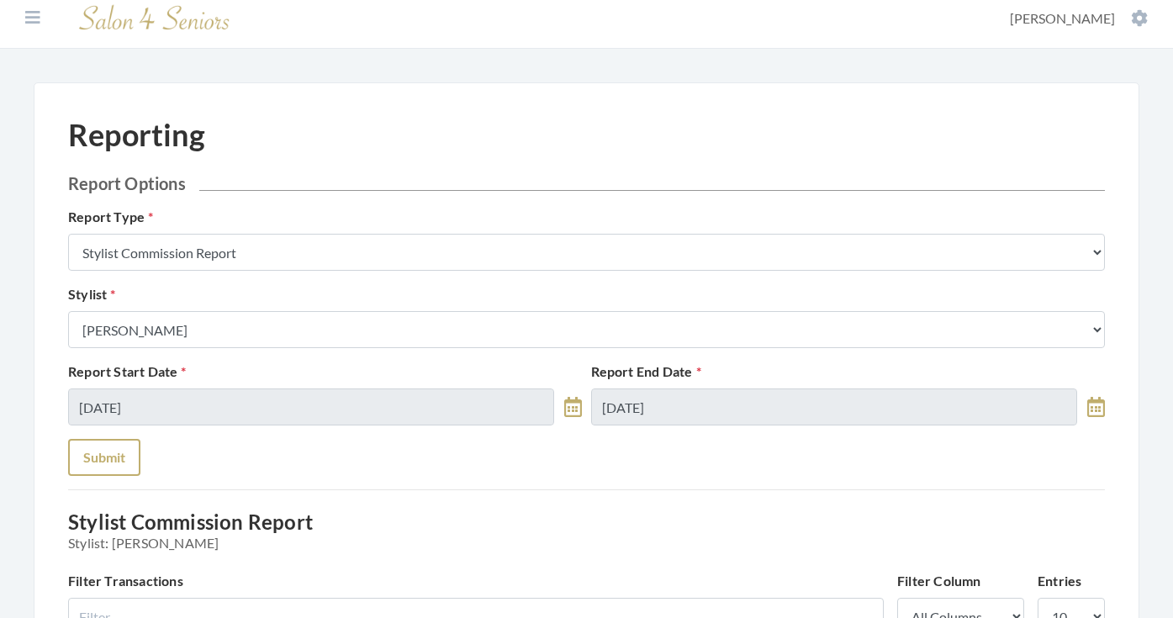
click at [98, 456] on button "Submit" at bounding box center [104, 457] width 72 height 37
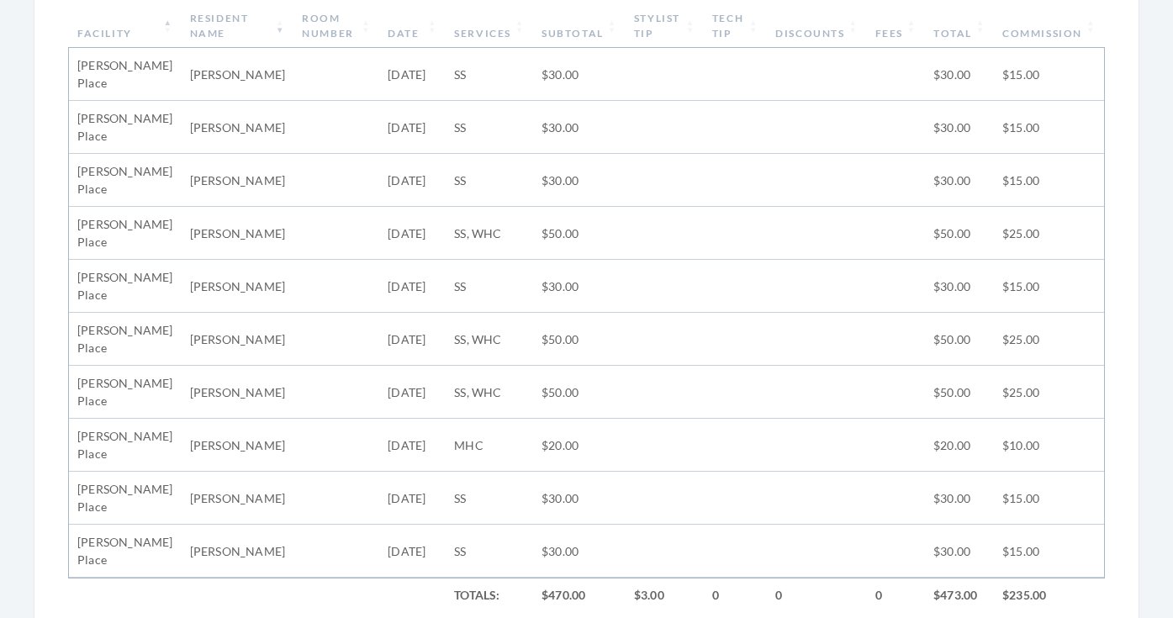
scroll to position [671, 0]
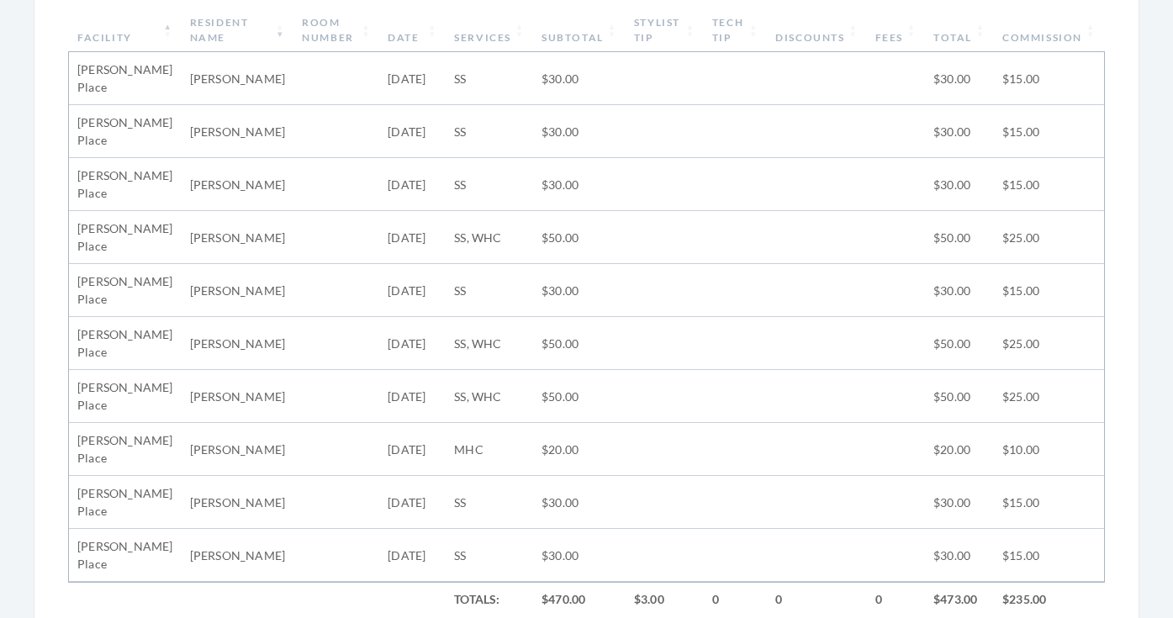
click at [602, 30] on th "Subtotal" at bounding box center [579, 30] width 92 height 44
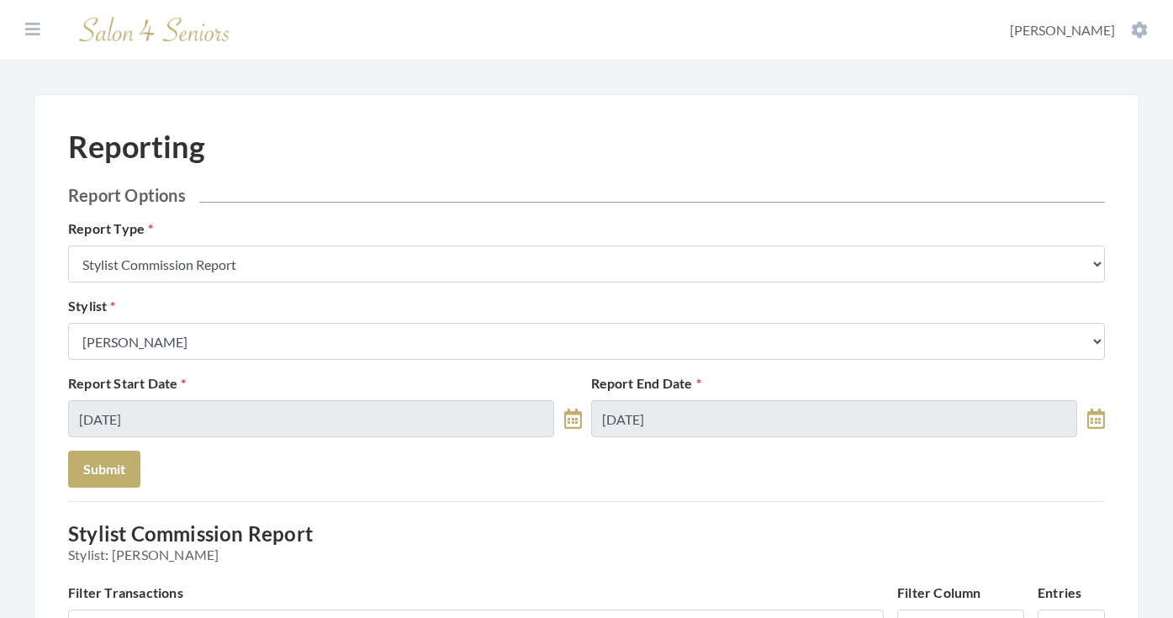
scroll to position [0, 0]
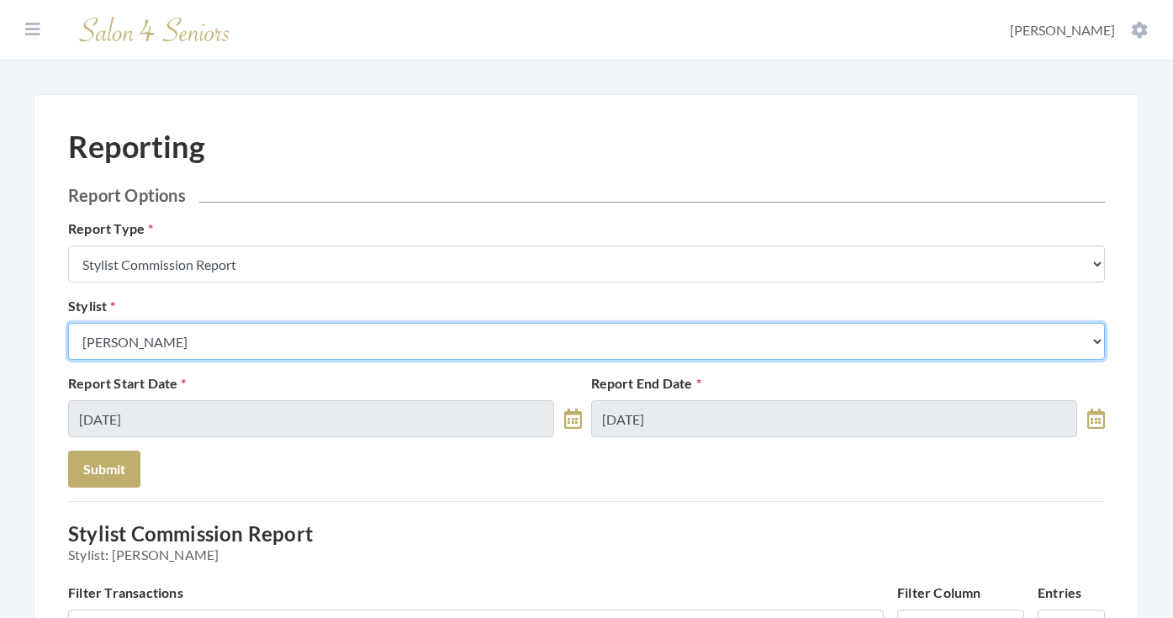
select select "13"
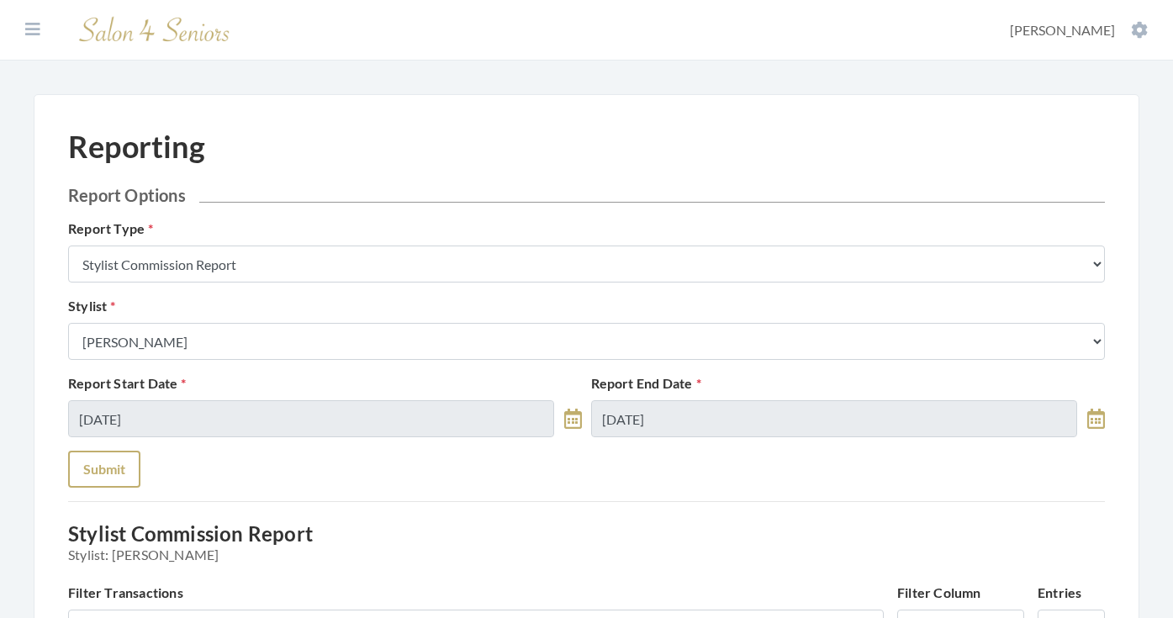
click at [113, 475] on button "Submit" at bounding box center [104, 469] width 72 height 37
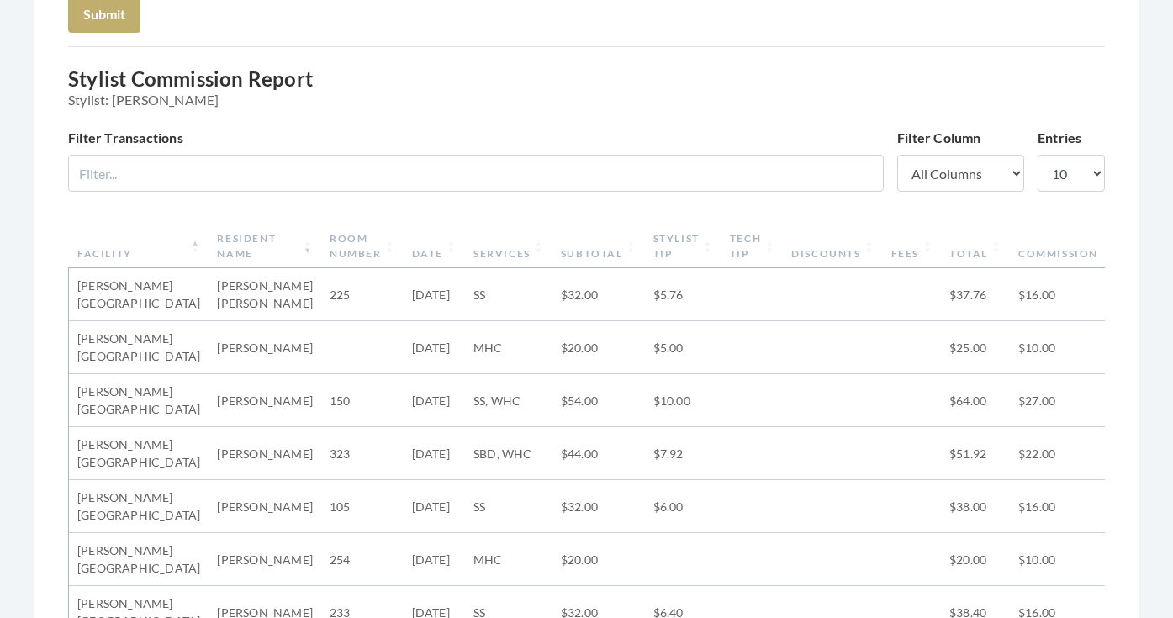
scroll to position [286, 0]
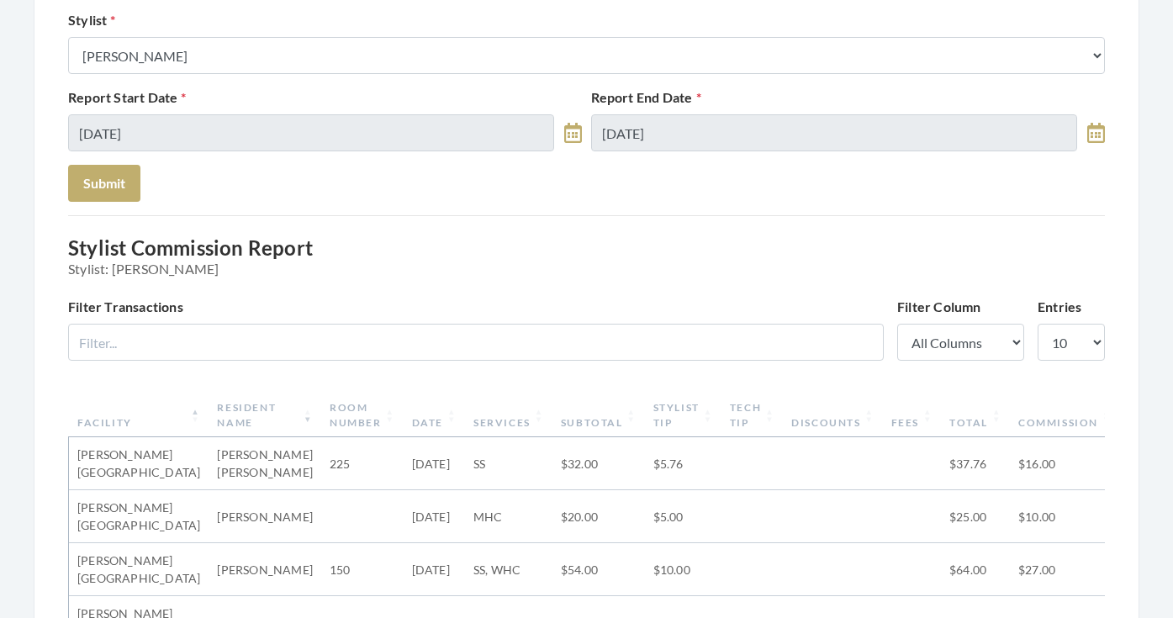
click at [339, 76] on form "Report Options Report Type Stylist Commission Report Tech Payroll Report Facili…" at bounding box center [586, 50] width 1036 height 303
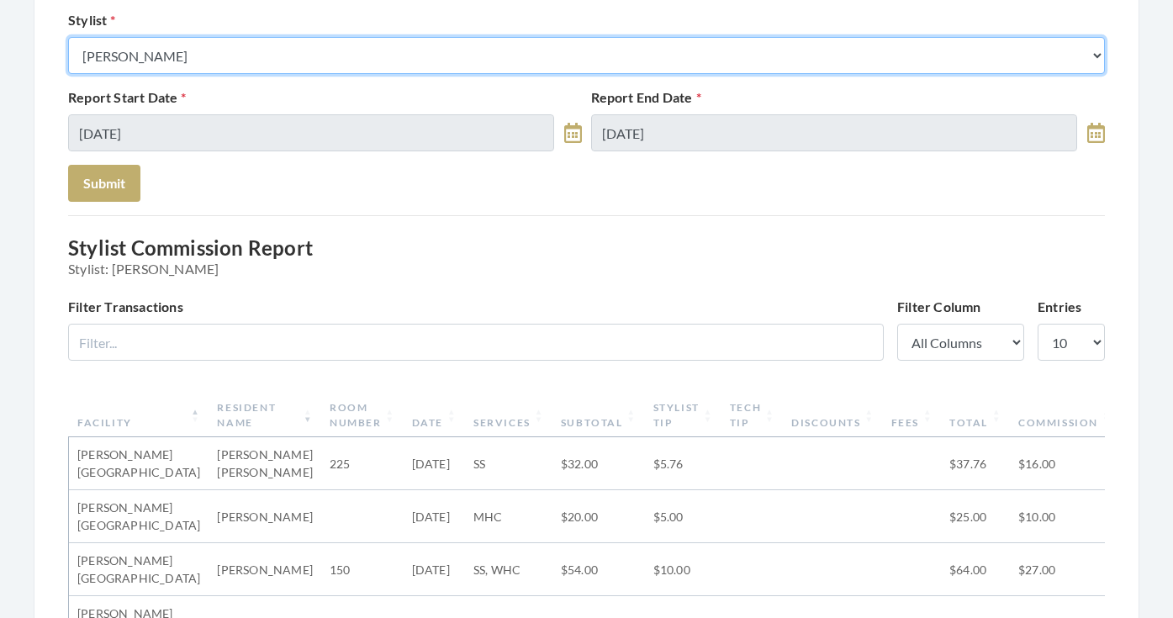
select select "28"
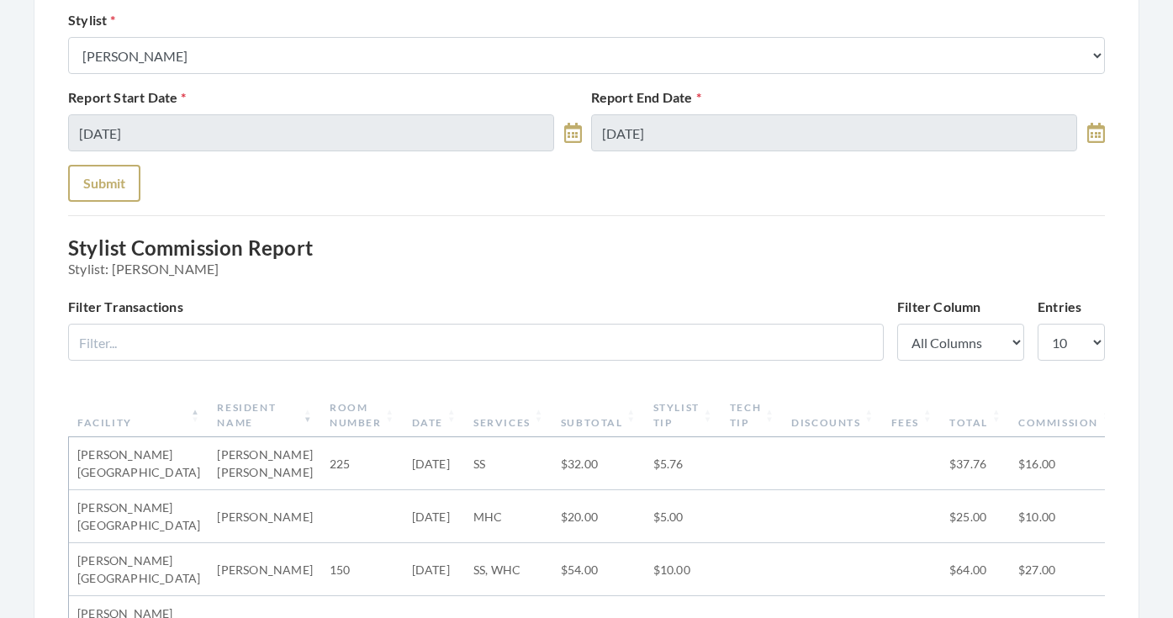
click at [119, 193] on button "Submit" at bounding box center [104, 183] width 72 height 37
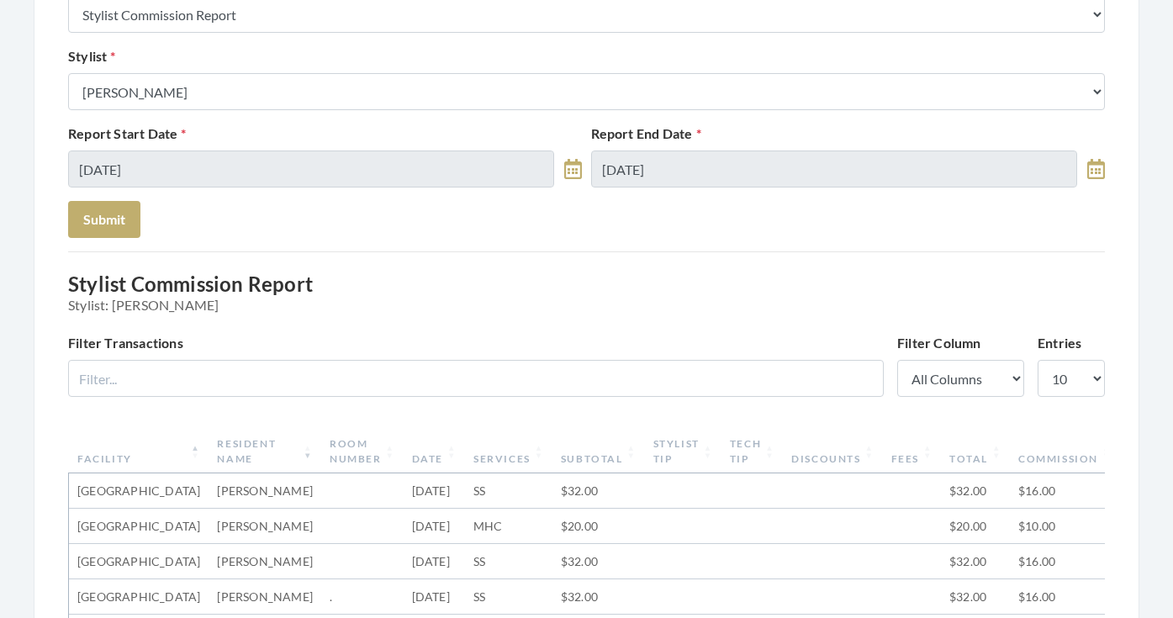
scroll to position [12, 0]
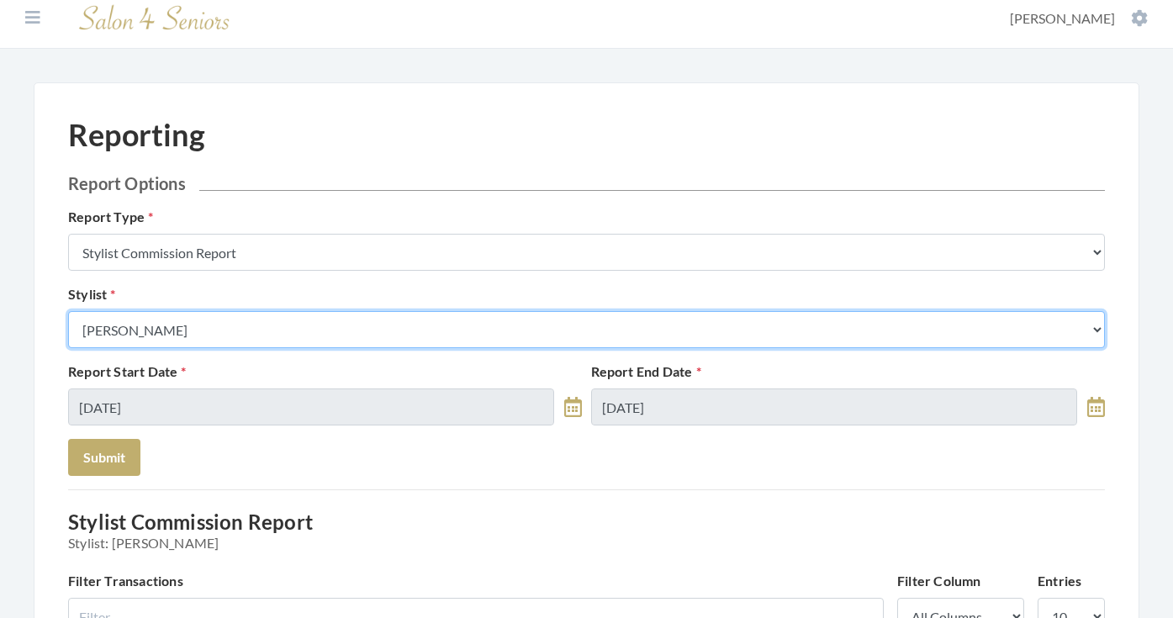
select select "182"
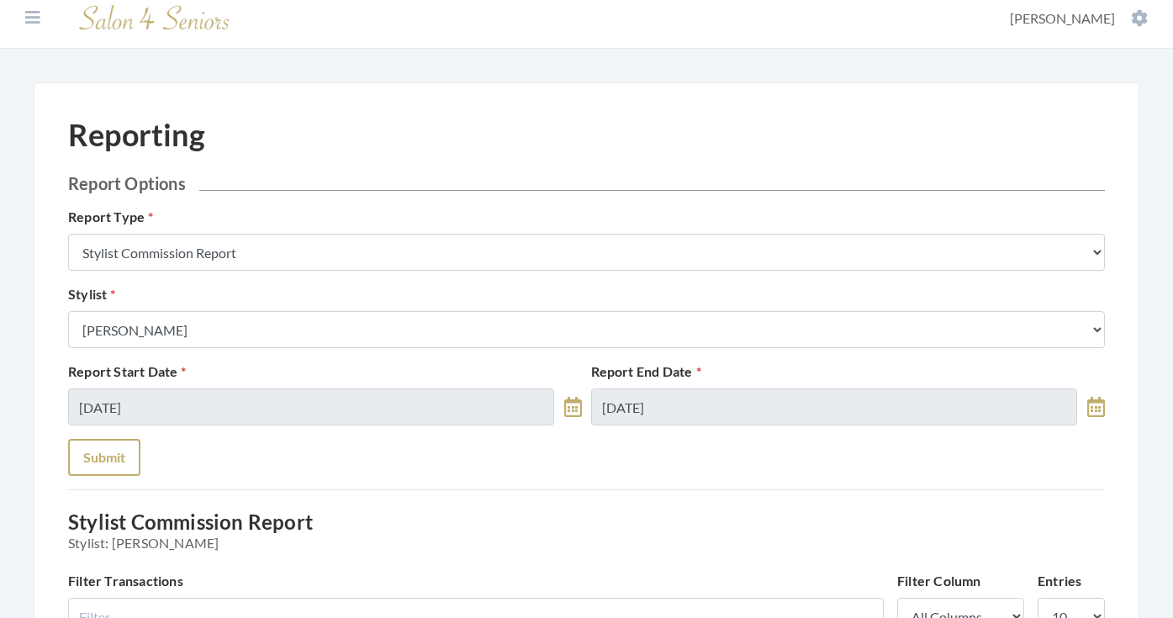
click at [104, 449] on button "Submit" at bounding box center [104, 457] width 72 height 37
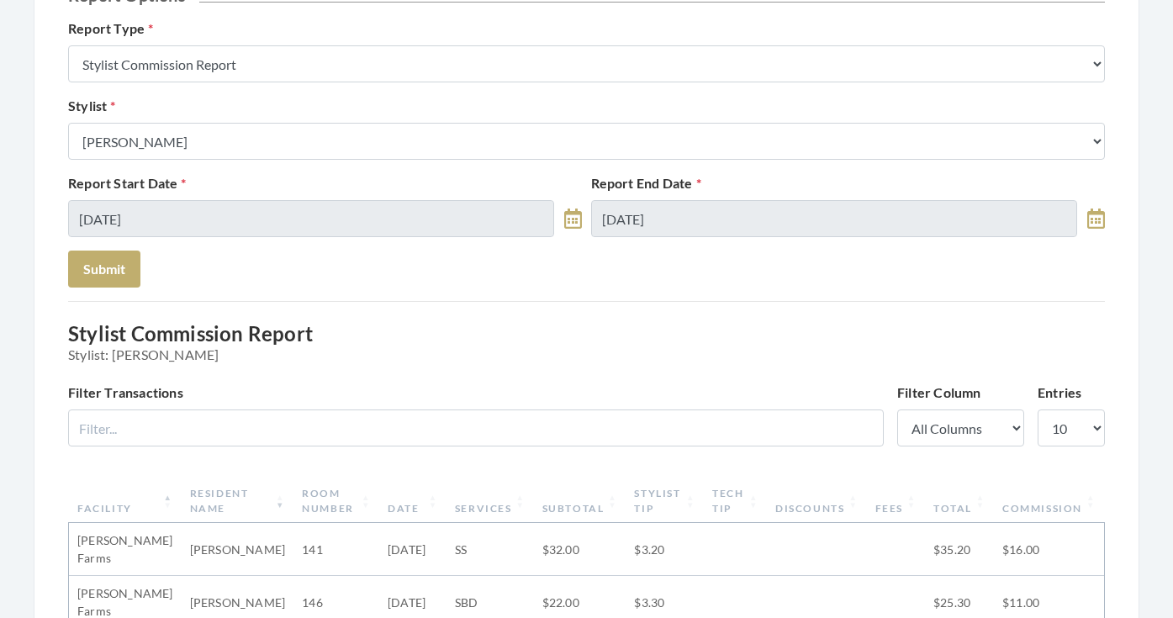
scroll to position [199, 0]
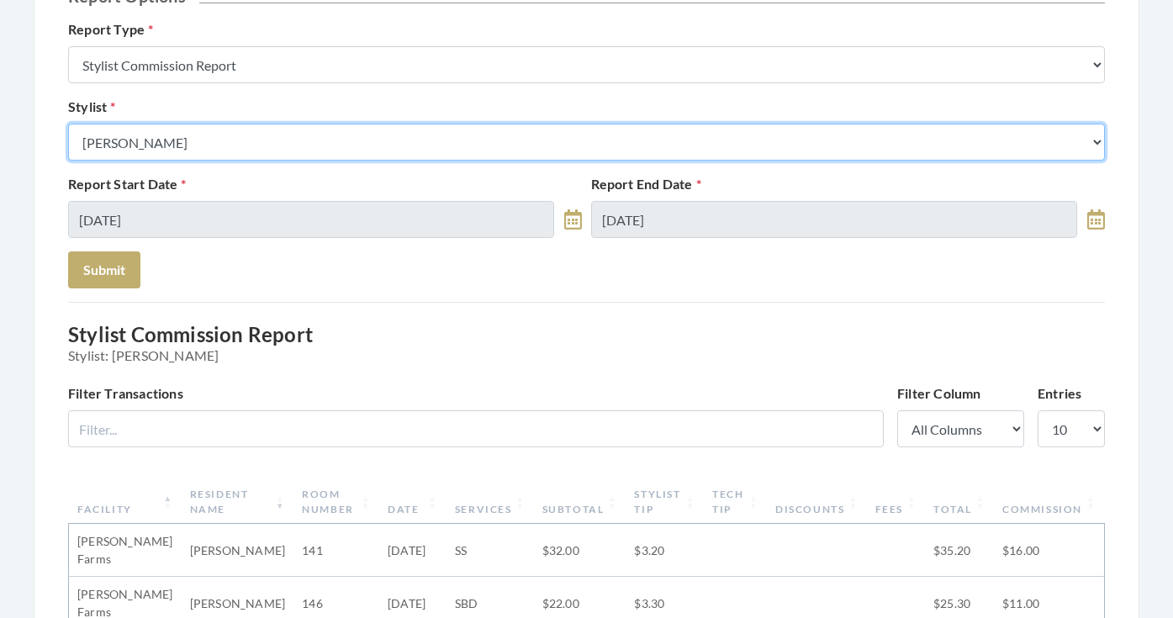
select select "127"
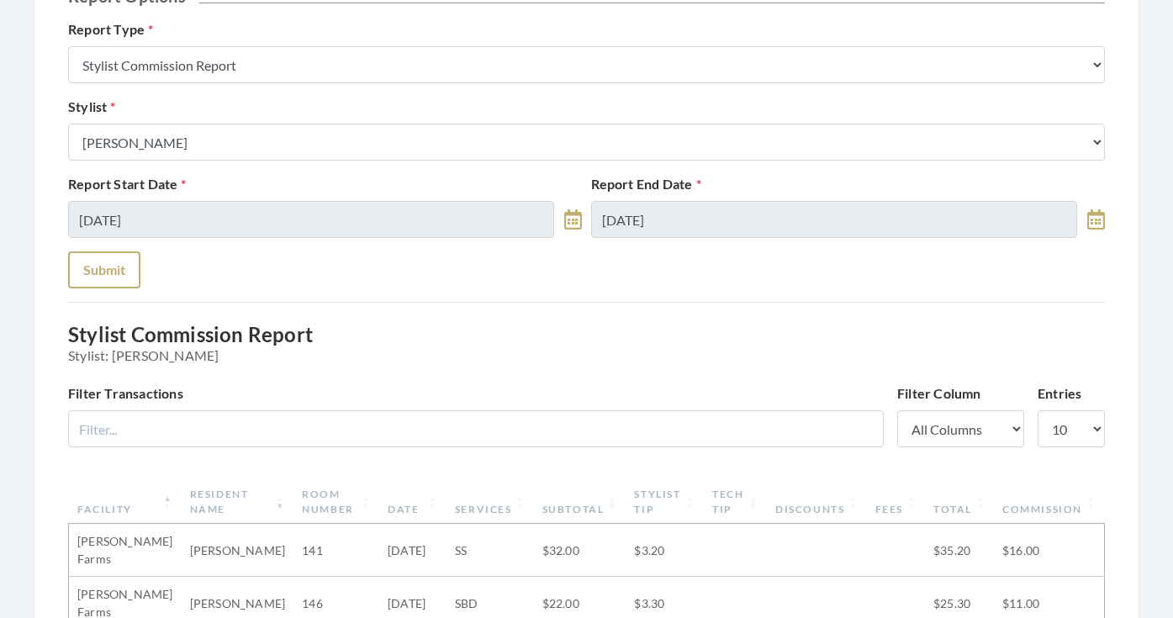
click at [110, 280] on button "Submit" at bounding box center [104, 269] width 72 height 37
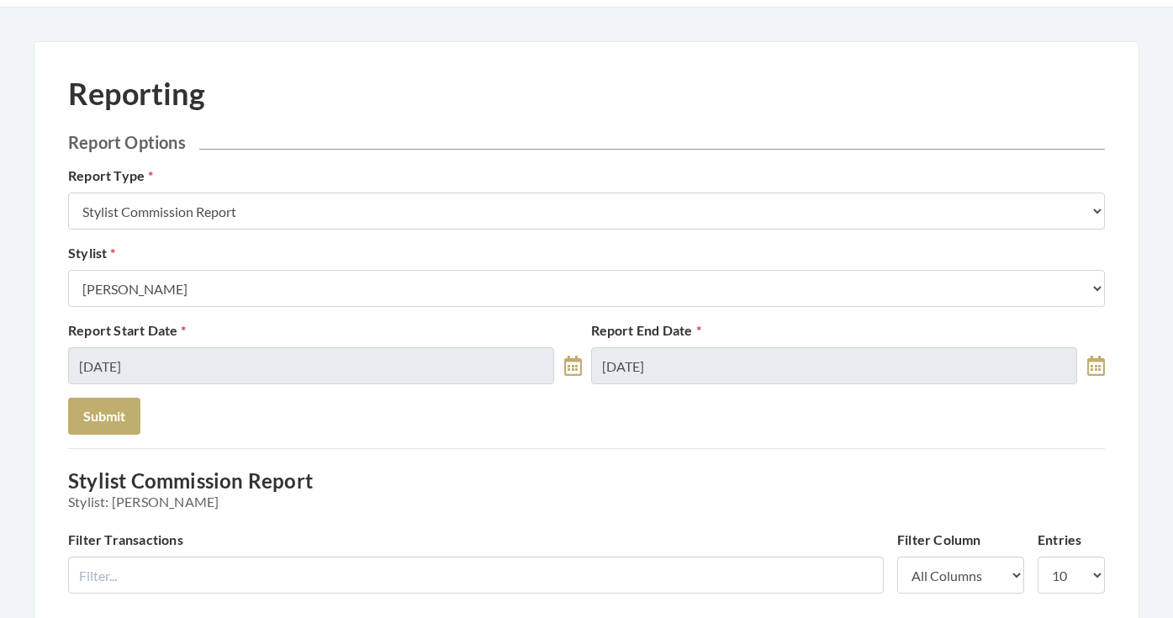
scroll to position [46, 0]
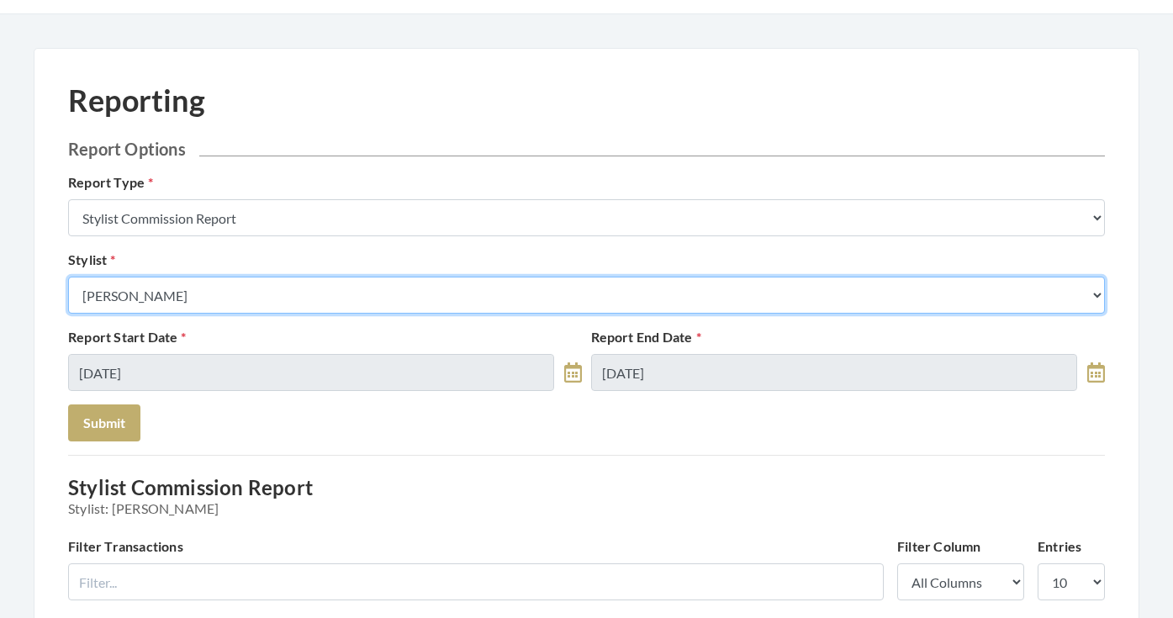
select select "18"
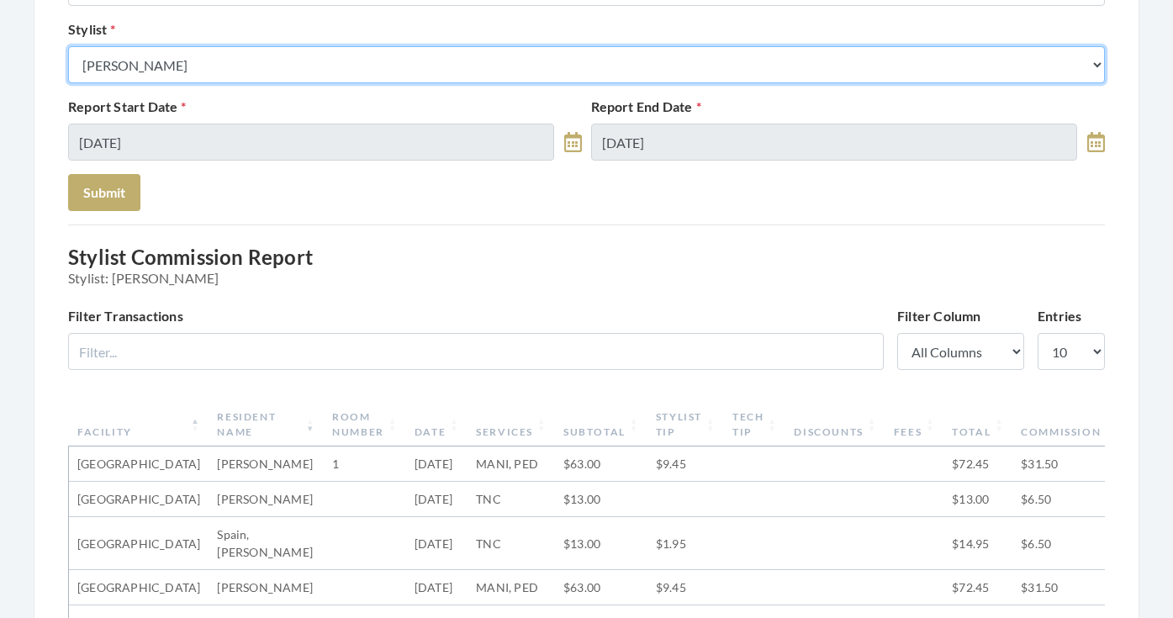
scroll to position [231, 0]
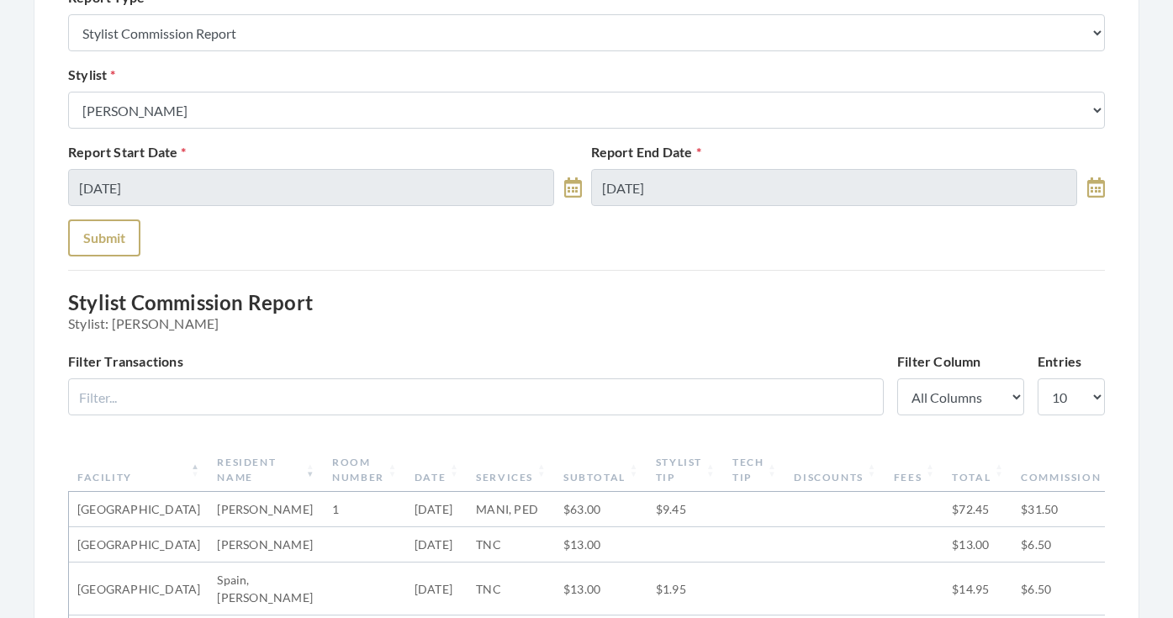
click at [124, 251] on button "Submit" at bounding box center [104, 237] width 72 height 37
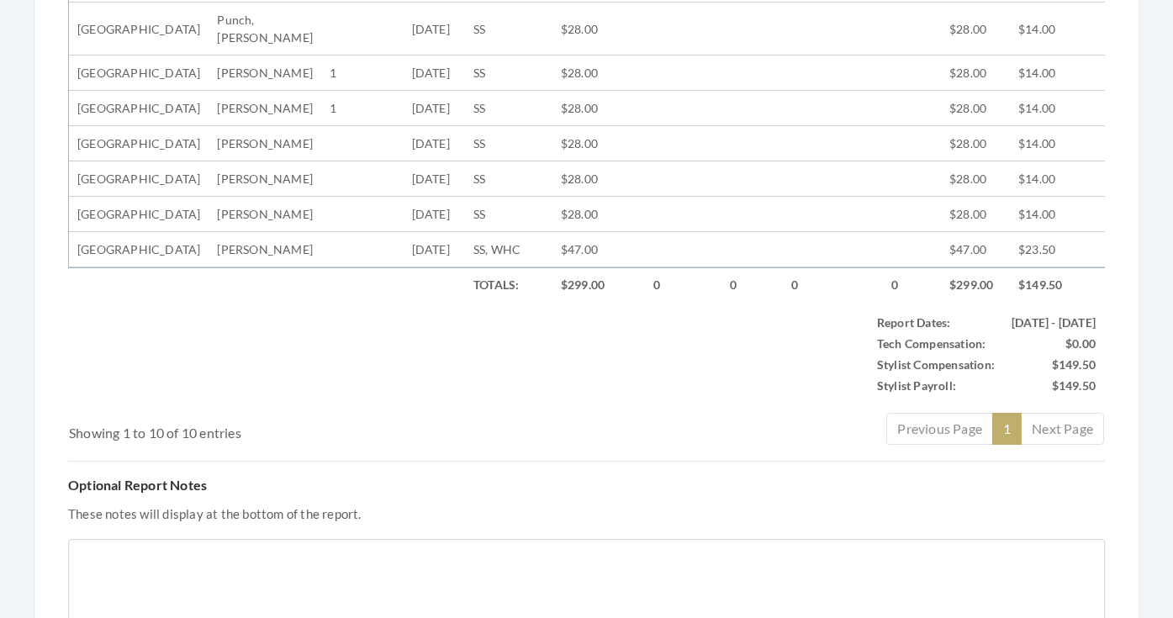
scroll to position [830, 0]
